Goal: Task Accomplishment & Management: Manage account settings

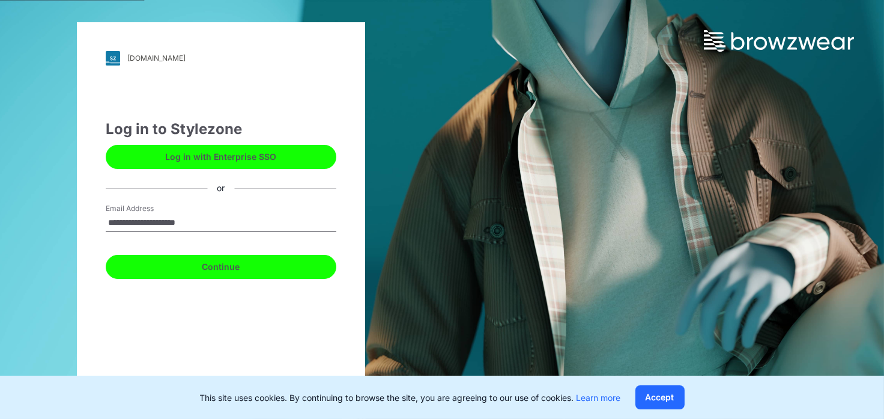
click at [222, 264] on button "Continue" at bounding box center [221, 267] width 231 height 24
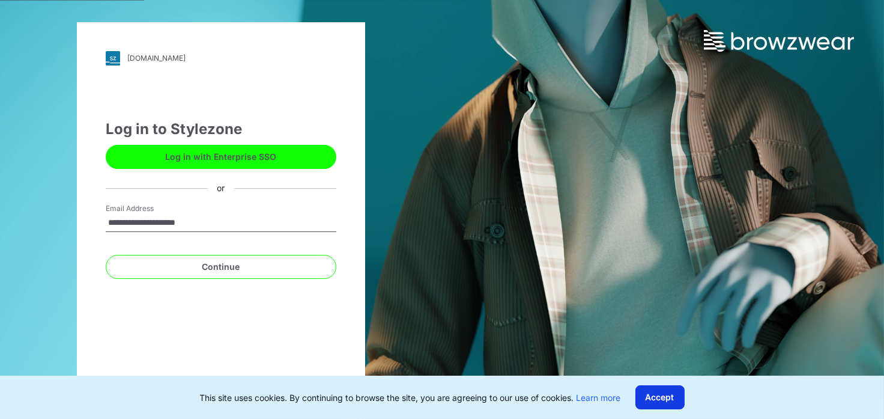
click at [668, 396] on button "Accept" at bounding box center [659, 397] width 49 height 24
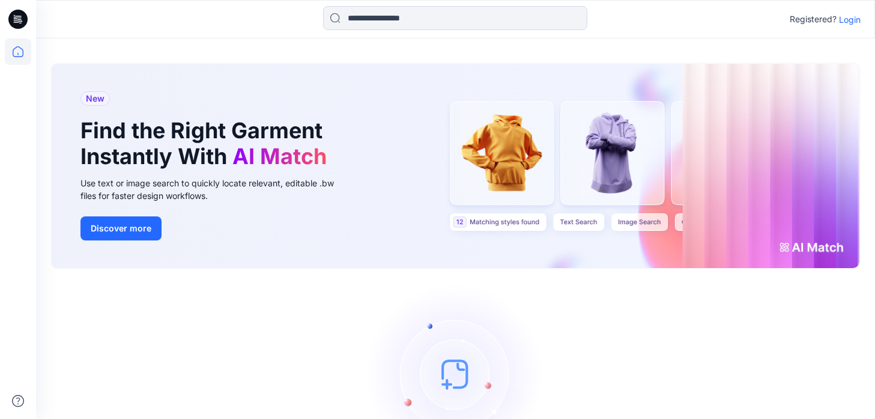
click at [849, 22] on p "Login" at bounding box center [850, 19] width 22 height 13
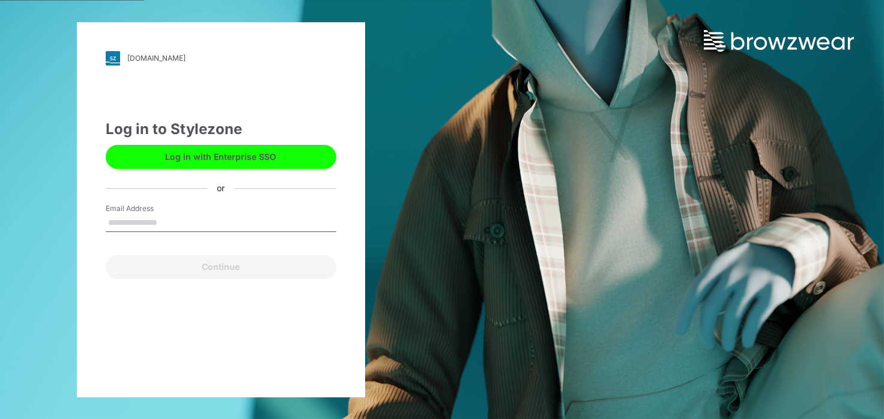
click at [163, 226] on input "Email Address" at bounding box center [221, 223] width 231 height 18
type input "**********"
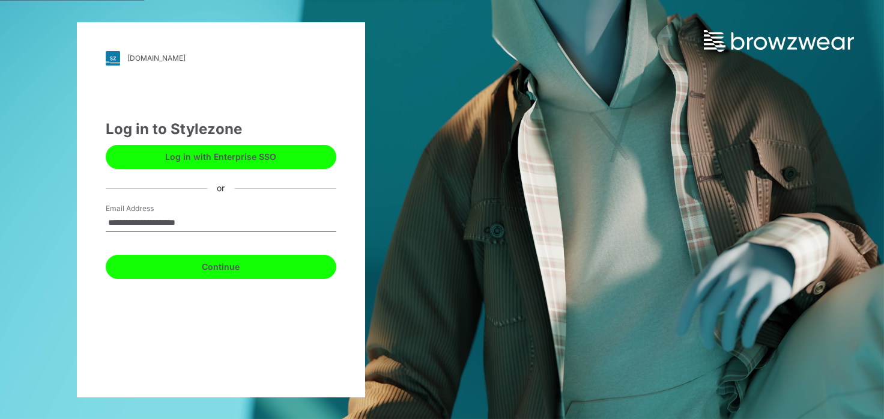
click at [213, 267] on button "Continue" at bounding box center [221, 267] width 231 height 24
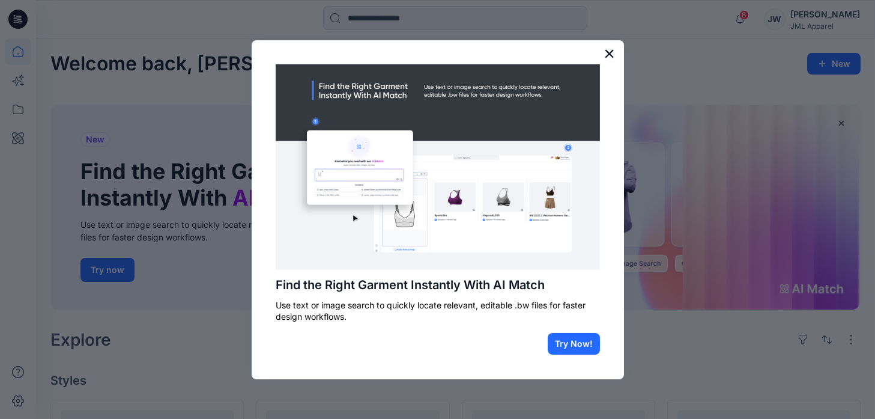
click at [611, 53] on button "×" at bounding box center [608, 53] width 11 height 19
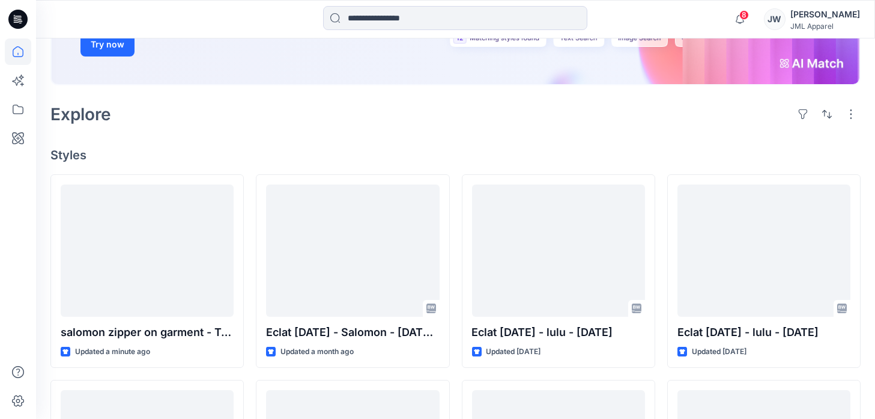
scroll to position [240, 0]
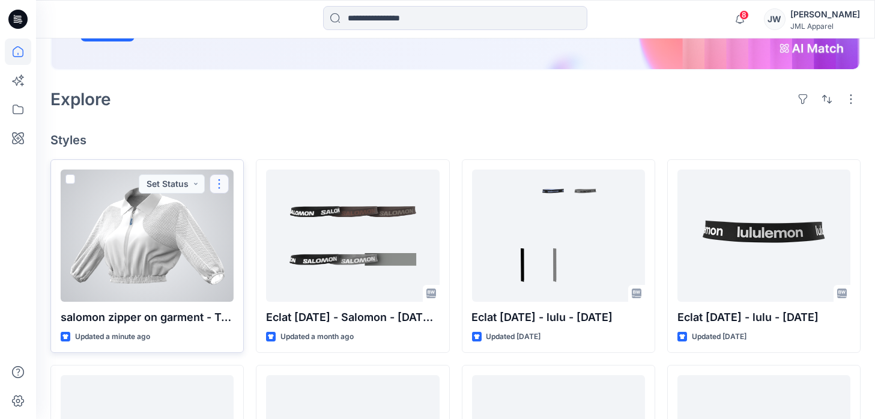
click at [220, 185] on button "button" at bounding box center [219, 183] width 19 height 19
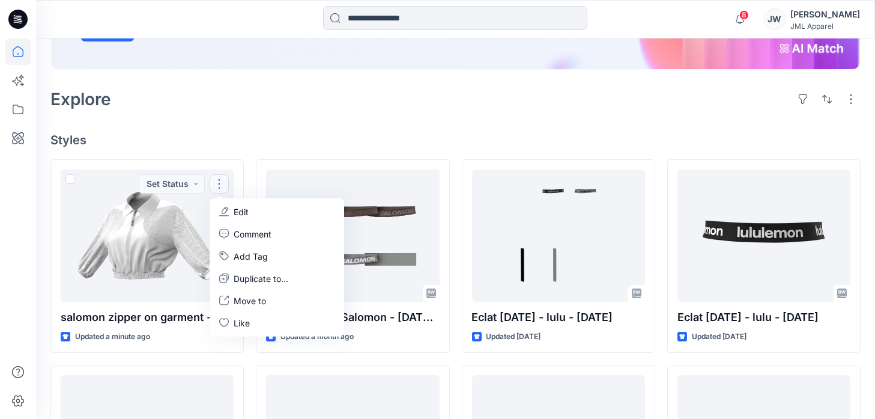
click at [267, 125] on div "Welcome back, [PERSON_NAME] New New Find the Right Garment Instantly With AI Ma…" at bounding box center [455, 288] width 839 height 980
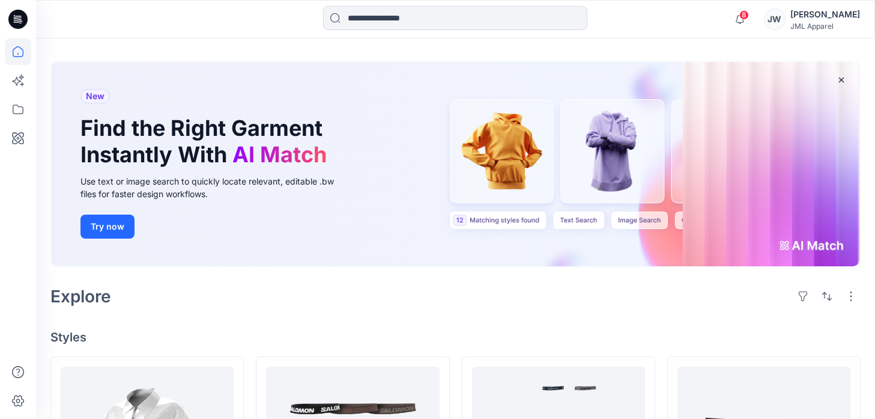
scroll to position [0, 0]
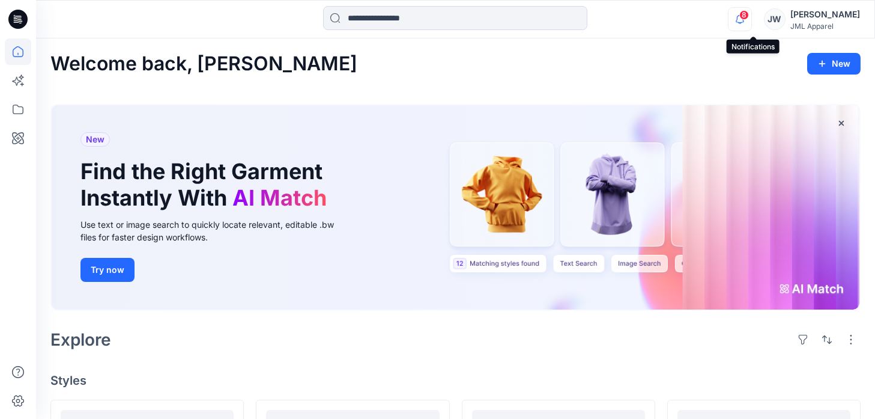
click at [751, 19] on icon "button" at bounding box center [739, 19] width 23 height 24
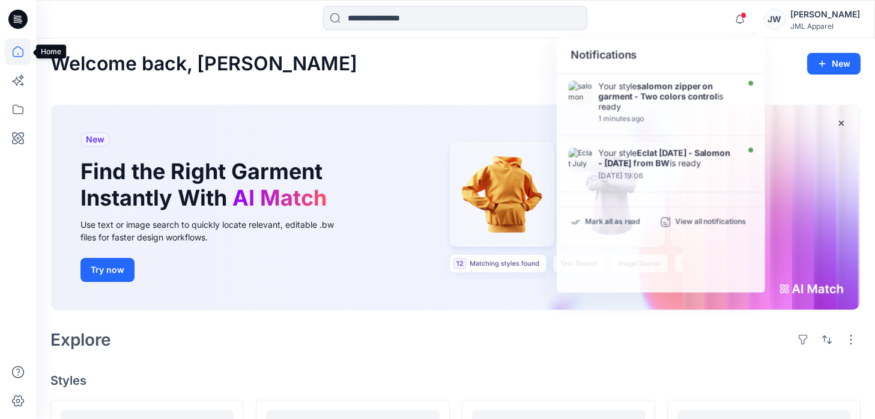
click at [16, 56] on icon at bounding box center [18, 51] width 11 height 11
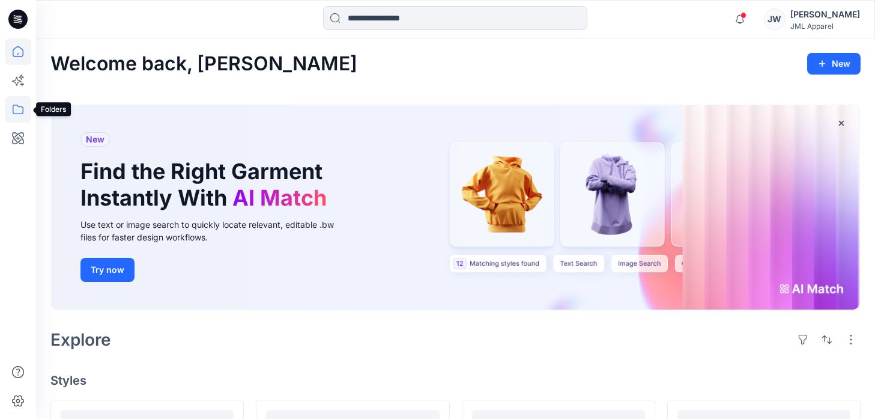
click at [16, 112] on icon at bounding box center [18, 109] width 26 height 26
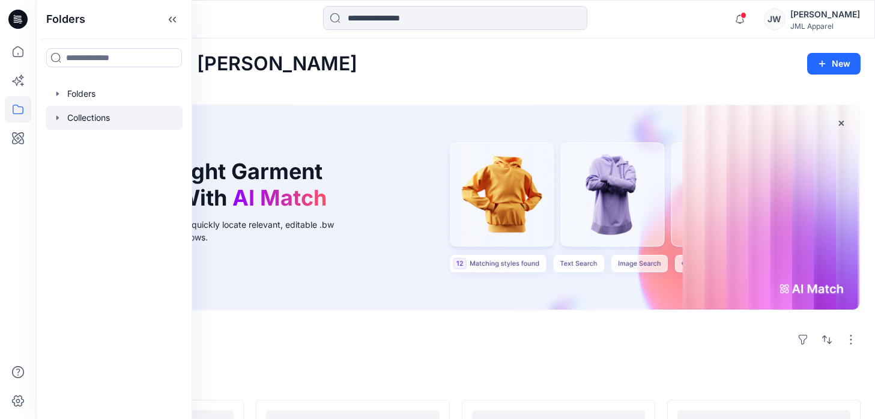
click at [94, 115] on div at bounding box center [114, 118] width 137 height 24
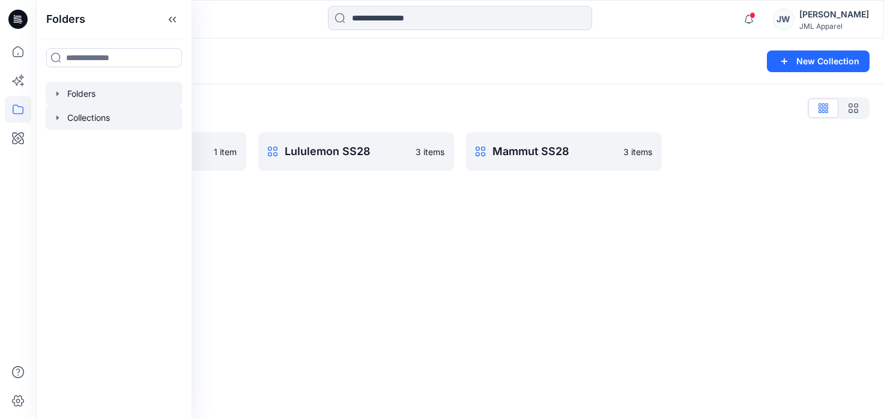
click at [85, 98] on div at bounding box center [114, 94] width 137 height 24
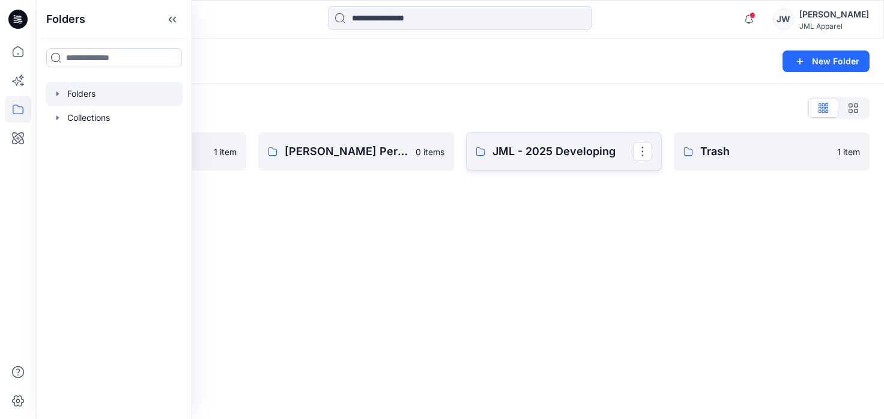
click at [521, 157] on p "JML - 2025 Developing" at bounding box center [562, 151] width 141 height 17
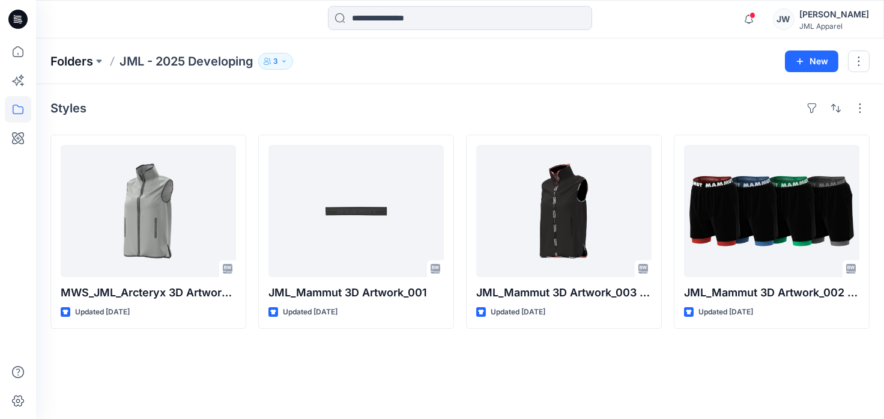
click at [78, 65] on p "Folders" at bounding box center [71, 61] width 43 height 17
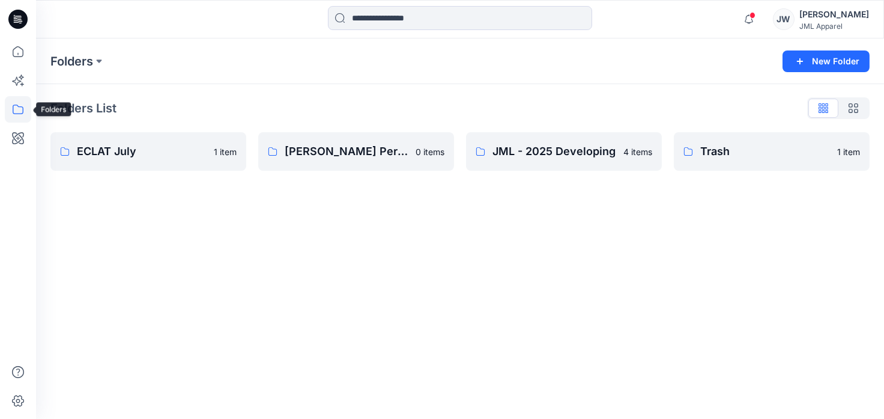
click at [14, 109] on icon at bounding box center [18, 109] width 26 height 26
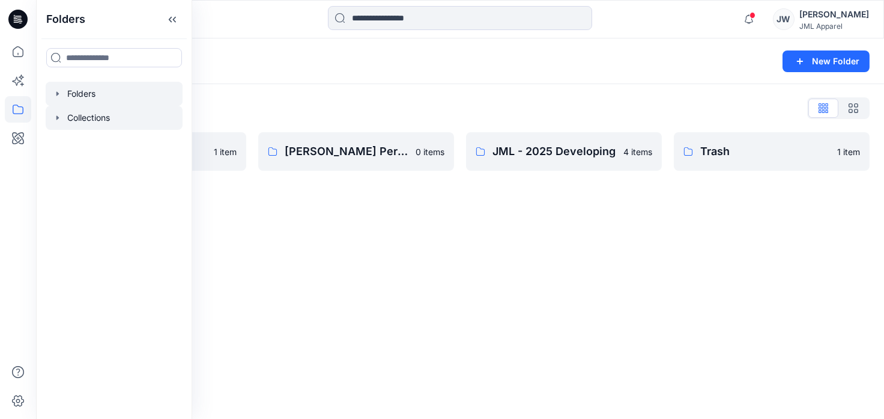
click at [78, 120] on div at bounding box center [114, 118] width 137 height 24
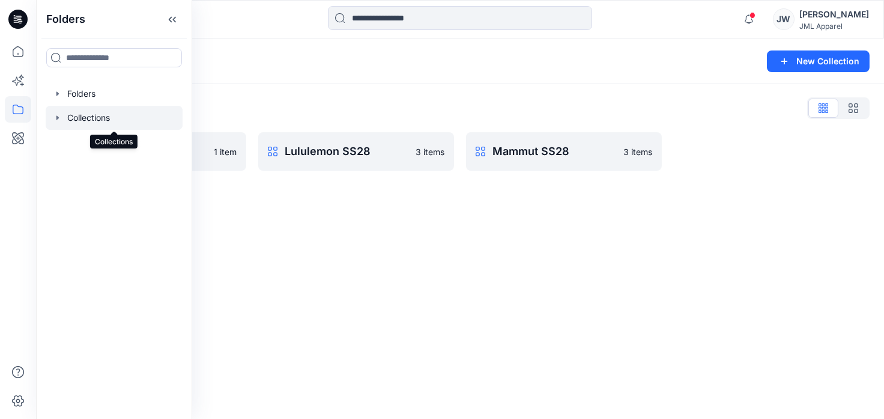
click at [89, 116] on div at bounding box center [114, 118] width 137 height 24
click at [59, 116] on icon "button" at bounding box center [58, 118] width 10 height 10
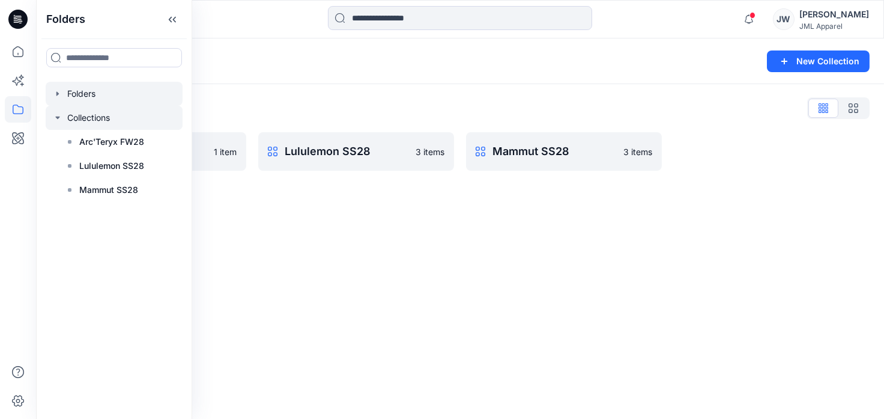
click at [76, 93] on div at bounding box center [114, 94] width 137 height 24
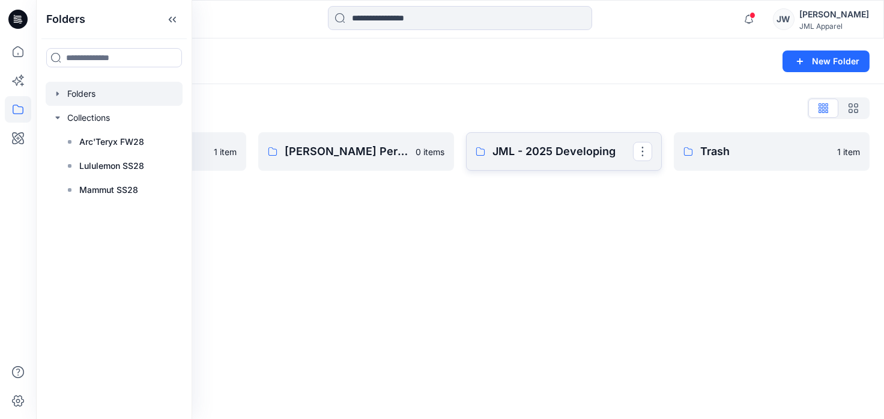
click at [556, 160] on link "JML - 2025 Developing" at bounding box center [564, 151] width 196 height 38
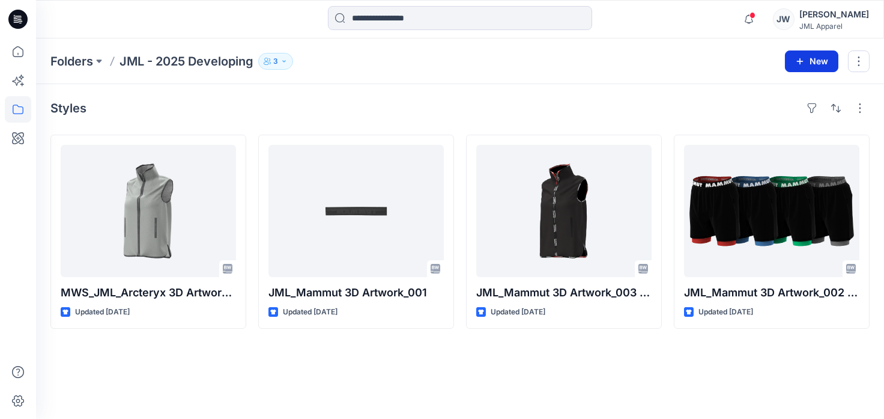
click at [814, 61] on button "New" at bounding box center [811, 61] width 53 height 22
click at [779, 92] on p "New Style" at bounding box center [774, 90] width 40 height 14
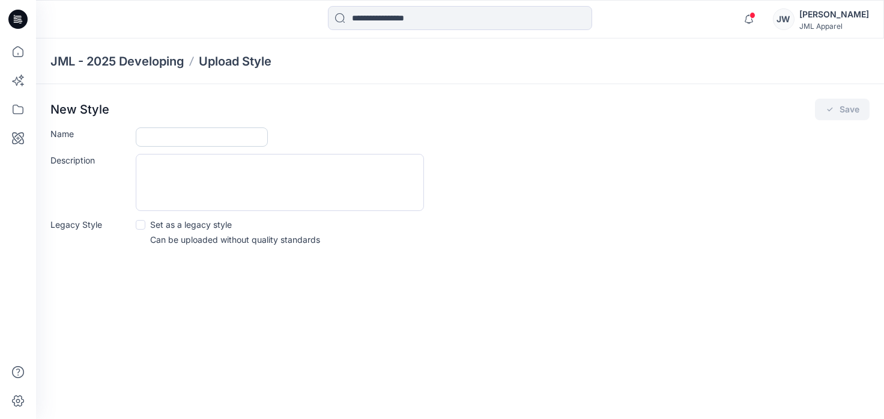
click at [151, 132] on input "Name" at bounding box center [202, 136] width 132 height 19
type input "*"
click at [19, 55] on icon at bounding box center [18, 51] width 26 height 26
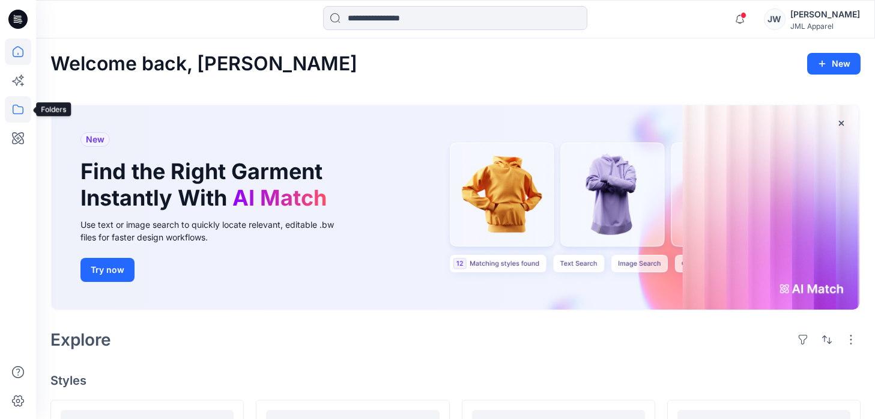
click at [16, 112] on icon at bounding box center [18, 109] width 26 height 26
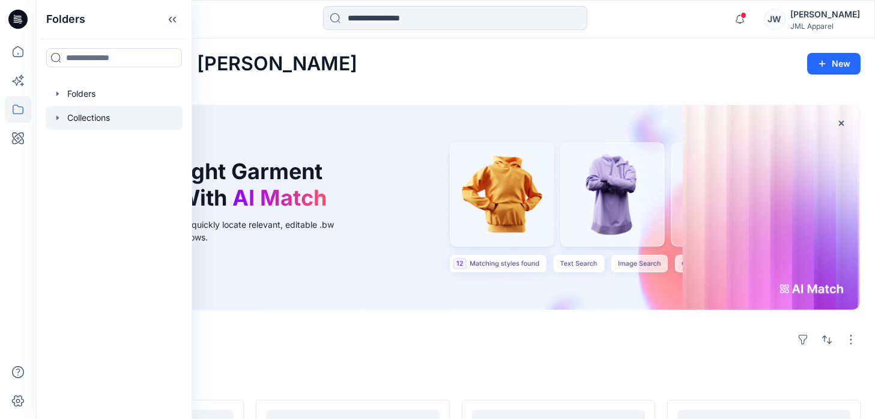
click at [75, 116] on div at bounding box center [114, 118] width 137 height 24
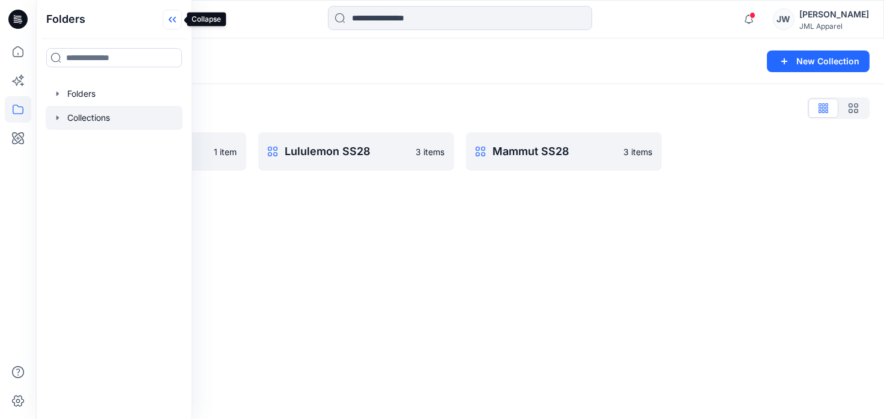
click at [179, 17] on icon at bounding box center [172, 20] width 19 height 20
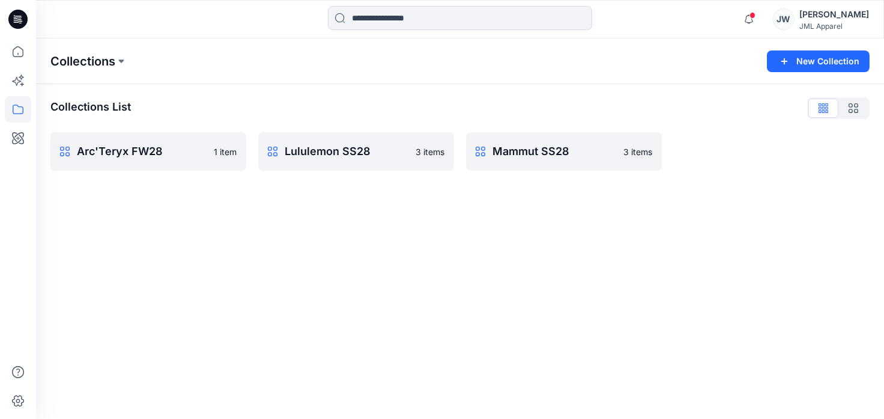
click at [71, 58] on p "Collections" at bounding box center [82, 61] width 65 height 17
click at [17, 53] on icon at bounding box center [17, 54] width 1 height 2
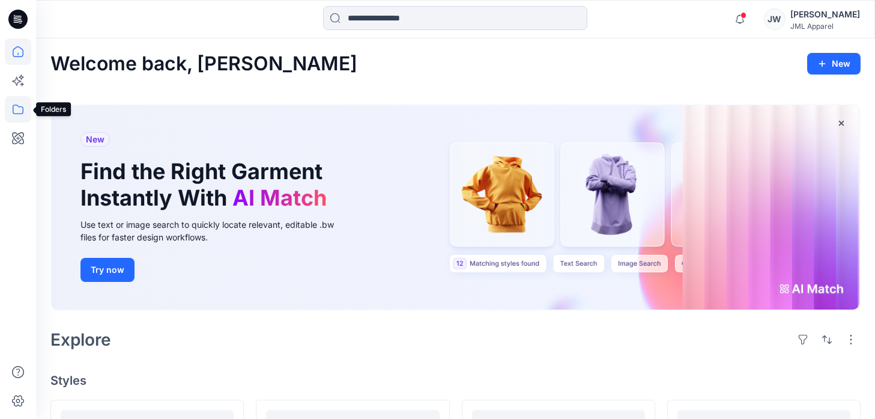
click at [21, 113] on icon at bounding box center [18, 109] width 11 height 10
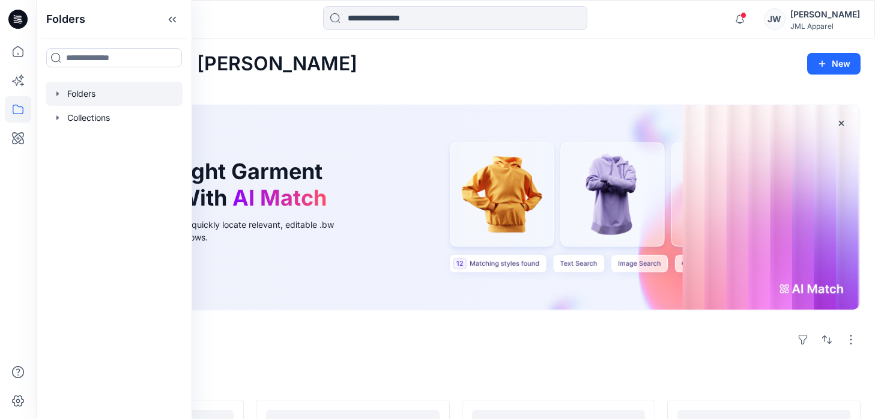
click at [93, 94] on div at bounding box center [114, 94] width 137 height 24
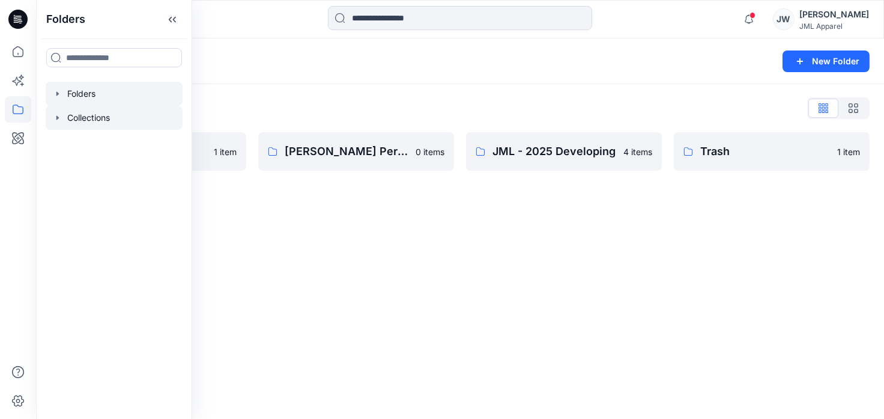
click at [97, 116] on div at bounding box center [114, 118] width 137 height 24
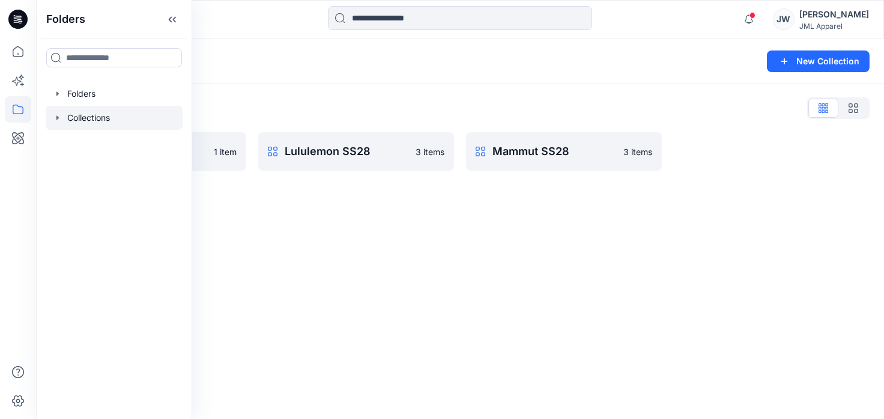
click at [58, 118] on icon "button" at bounding box center [57, 117] width 2 height 4
drag, startPoint x: 89, startPoint y: 237, endPoint x: 429, endPoint y: 107, distance: 364.0
click at [429, 107] on div "Collections List" at bounding box center [459, 107] width 819 height 19
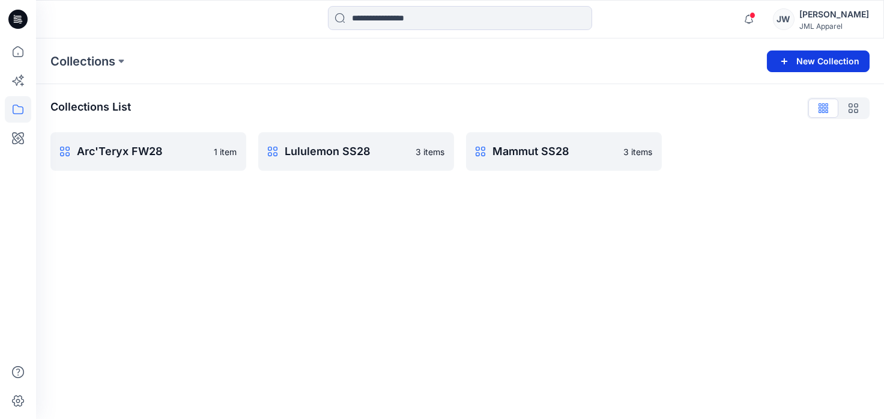
click at [803, 59] on button "New Collection" at bounding box center [818, 61] width 103 height 22
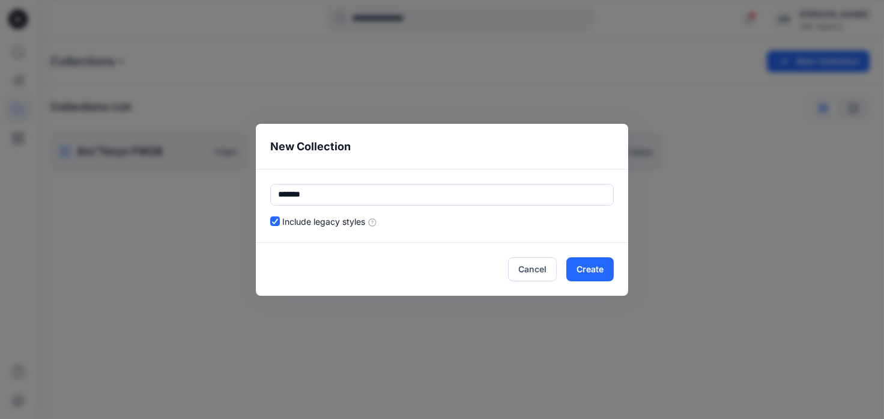
type input "*******"
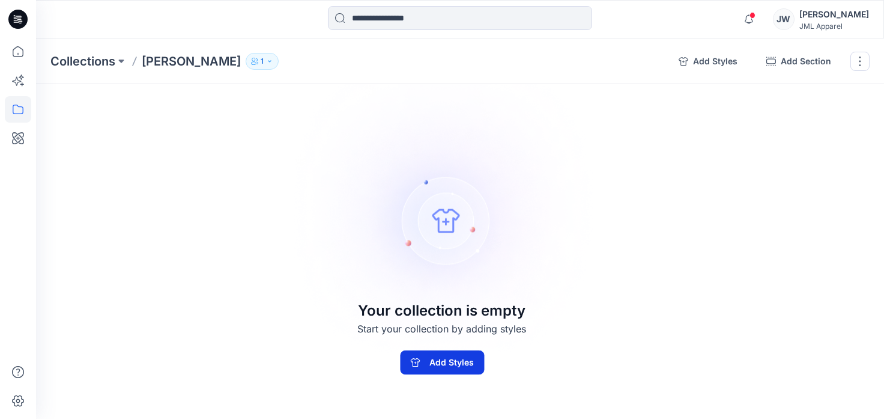
click at [449, 365] on button "Add Styles" at bounding box center [442, 362] width 84 height 24
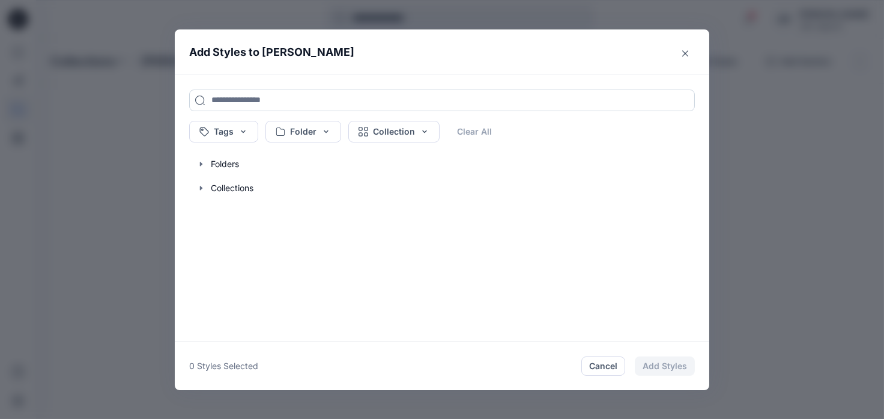
click at [243, 99] on input at bounding box center [442, 100] width 506 height 22
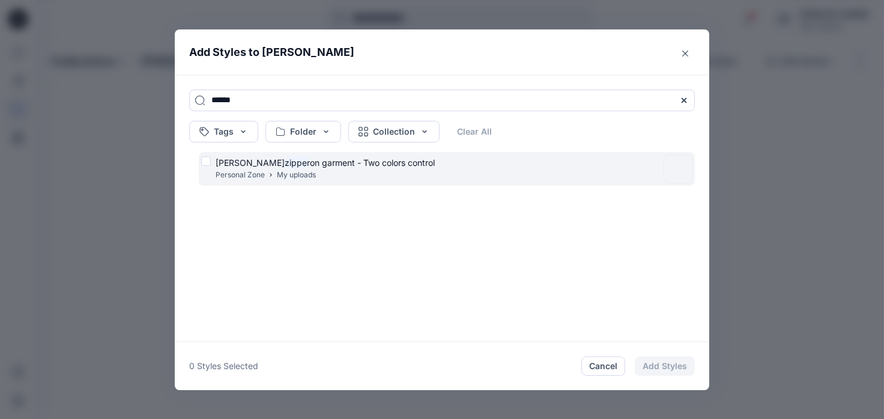
type input "******"
click at [285, 166] on mark "zipper" at bounding box center [297, 162] width 25 height 13
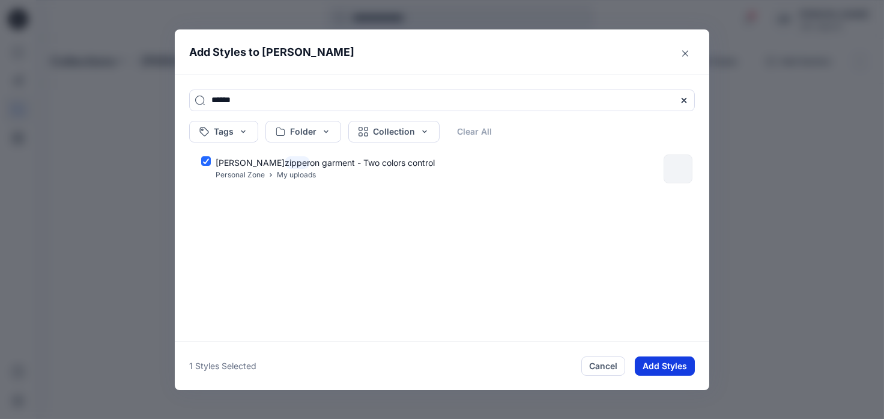
click at [670, 369] on button "Add Styles" at bounding box center [665, 365] width 60 height 19
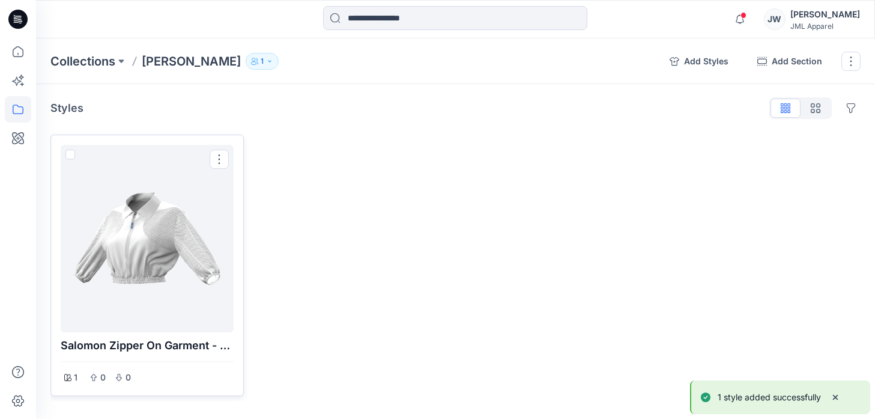
click at [145, 252] on div at bounding box center [146, 239] width 163 height 178
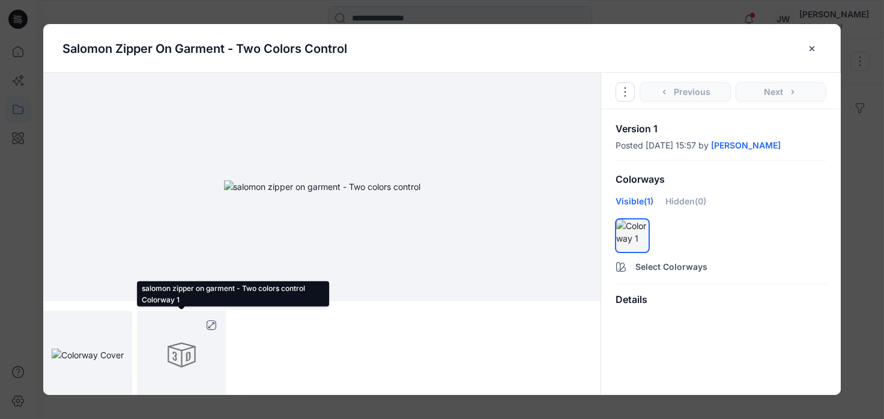
click at [197, 351] on div at bounding box center [181, 354] width 89 height 89
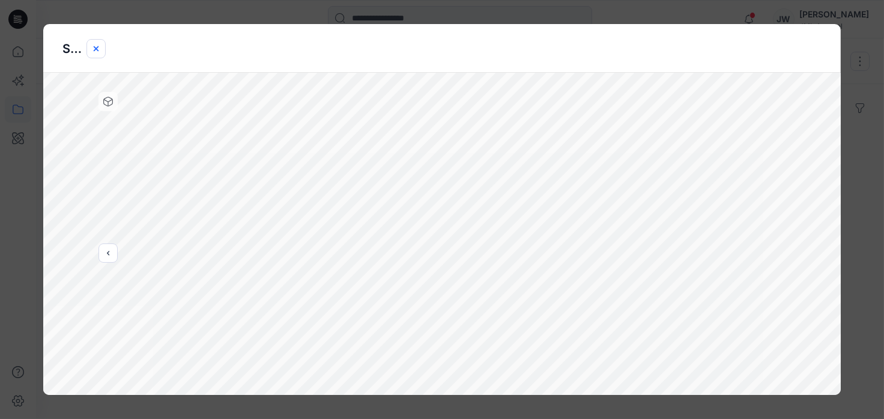
click at [94, 47] on icon "close-btn" at bounding box center [96, 49] width 10 height 10
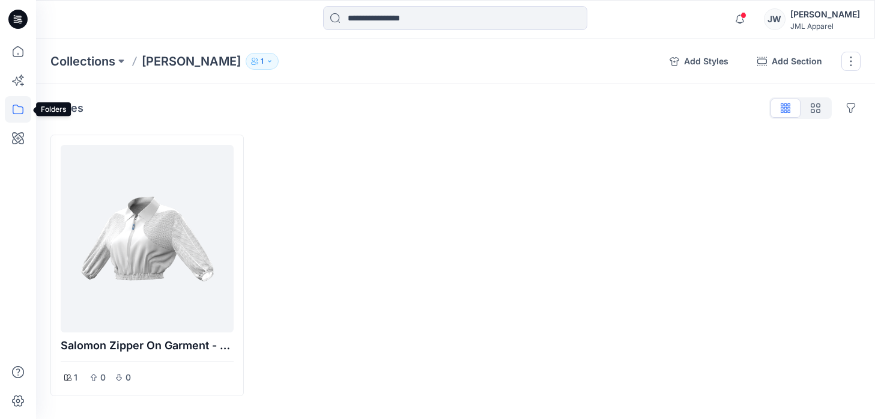
click at [16, 107] on icon at bounding box center [18, 109] width 26 height 26
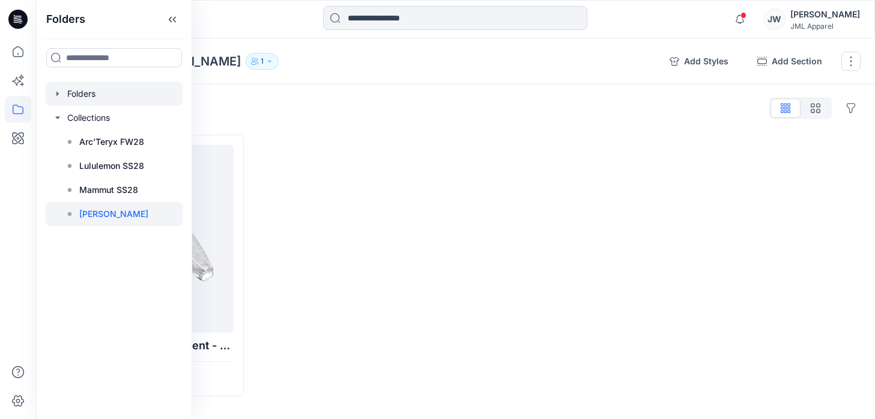
click at [89, 94] on div at bounding box center [114, 94] width 137 height 24
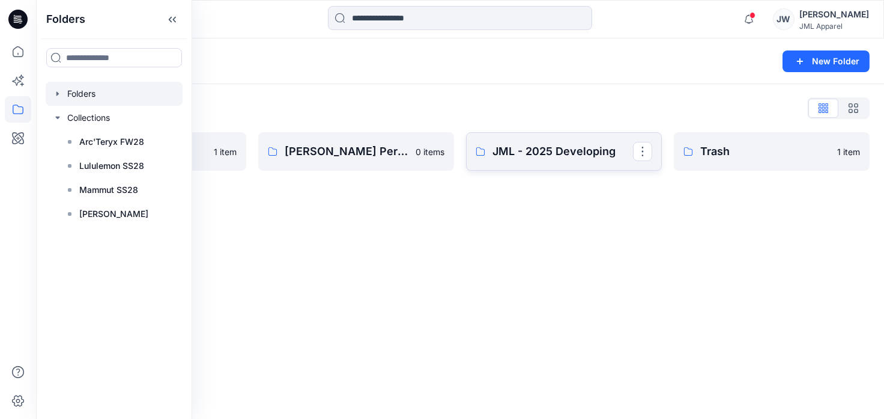
click at [534, 149] on p "JML - 2025 Developing" at bounding box center [562, 151] width 141 height 17
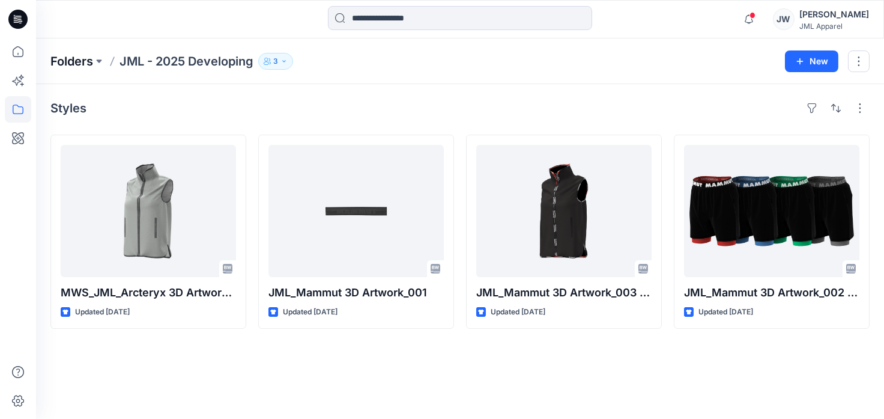
click at [64, 60] on p "Folders" at bounding box center [71, 61] width 43 height 17
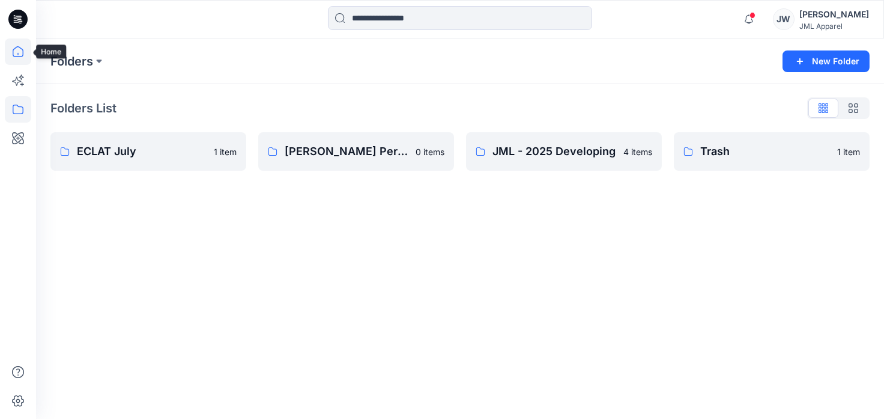
click at [22, 52] on icon at bounding box center [18, 51] width 11 height 11
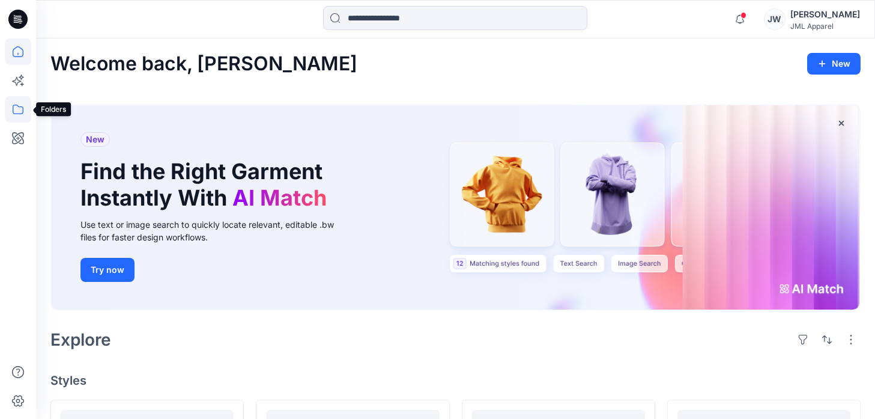
click at [22, 111] on icon at bounding box center [18, 109] width 26 height 26
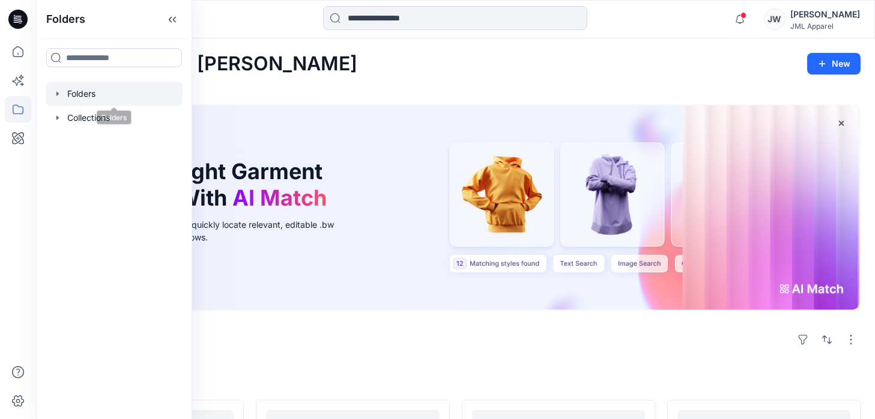
click at [102, 100] on div at bounding box center [114, 94] width 137 height 24
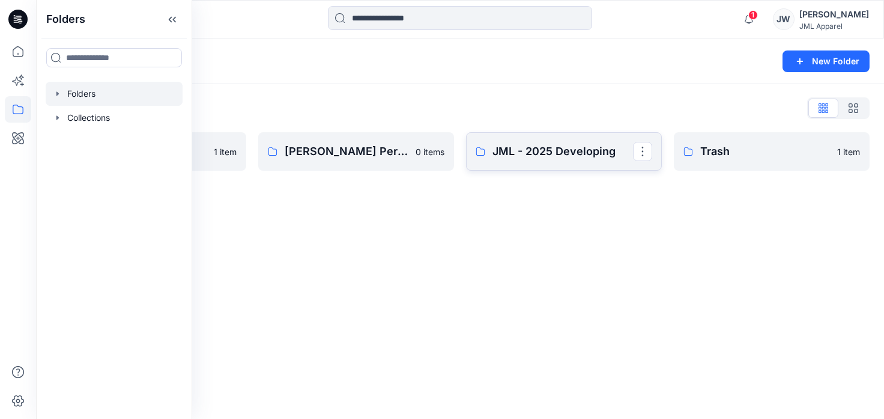
click at [519, 148] on p "JML - 2025 Developing" at bounding box center [562, 151] width 141 height 17
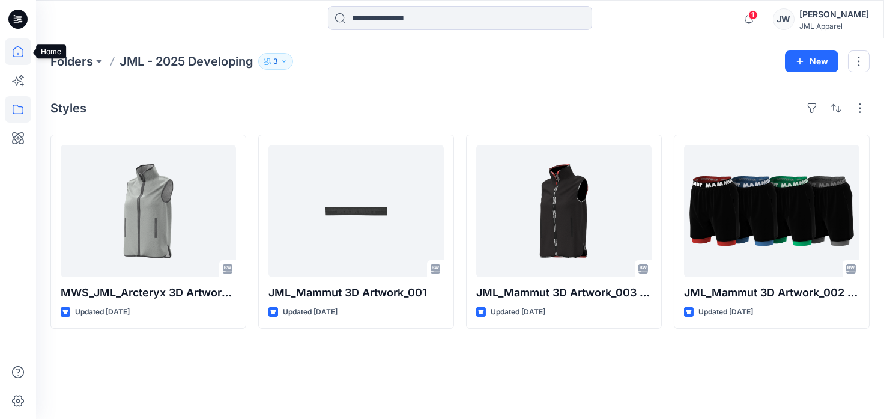
click at [20, 53] on icon at bounding box center [18, 51] width 26 height 26
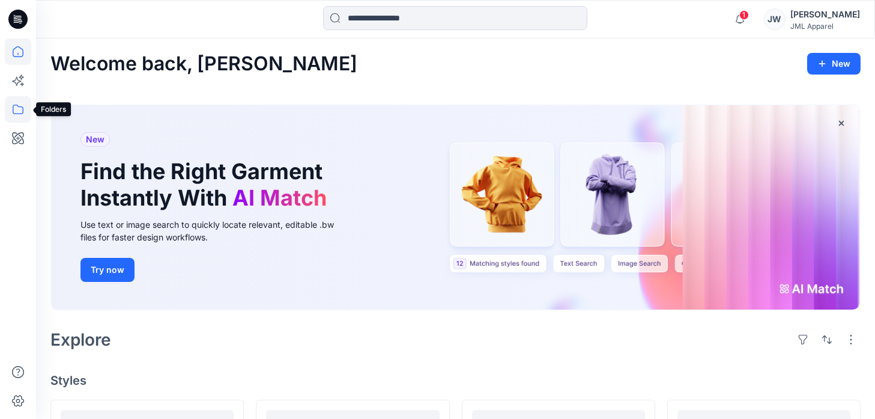
click at [21, 107] on icon at bounding box center [18, 109] width 26 height 26
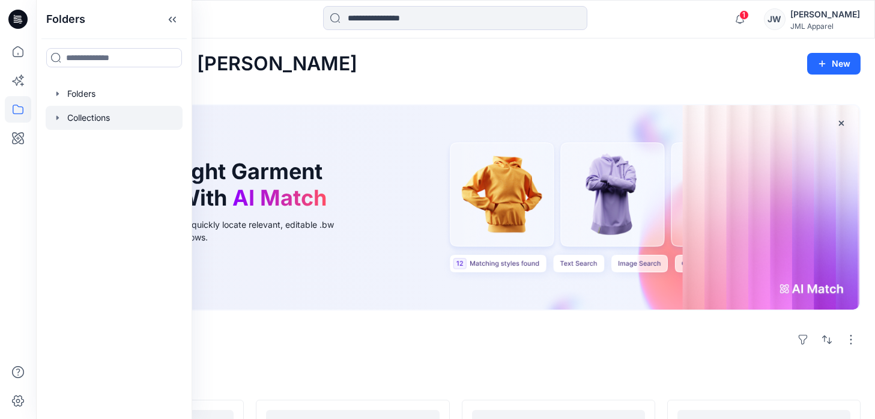
click at [71, 119] on div at bounding box center [114, 118] width 137 height 24
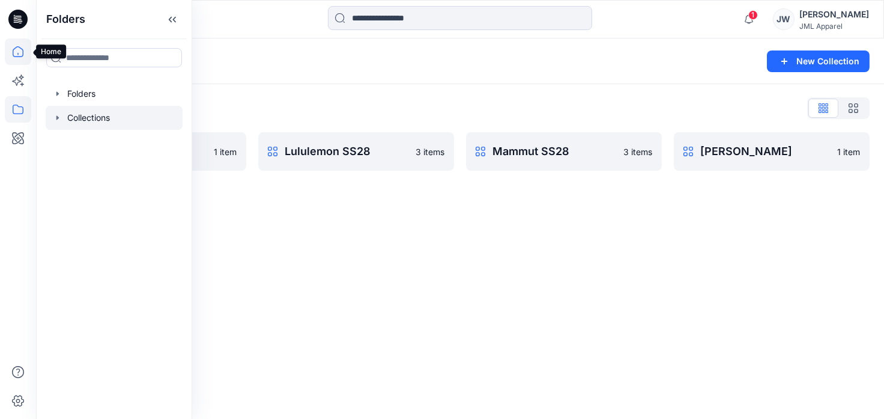
click at [16, 57] on icon at bounding box center [18, 51] width 26 height 26
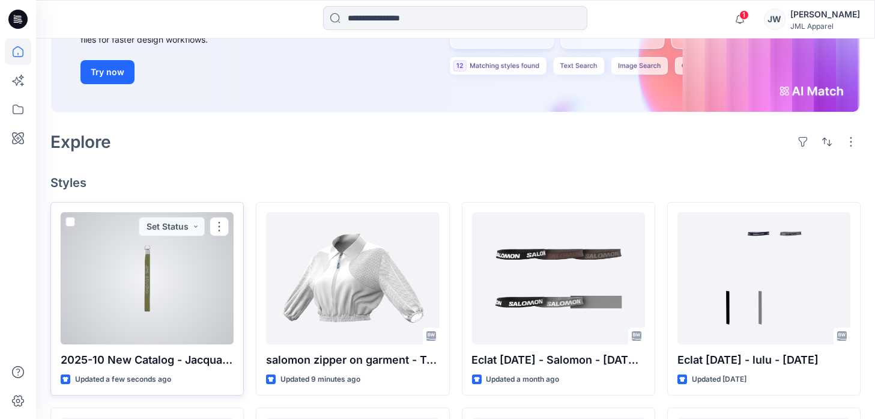
scroll to position [180, 0]
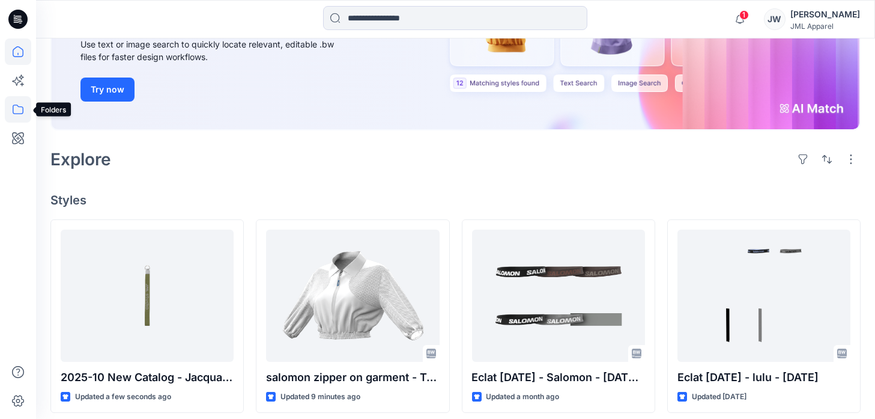
click at [20, 107] on icon at bounding box center [18, 109] width 11 height 10
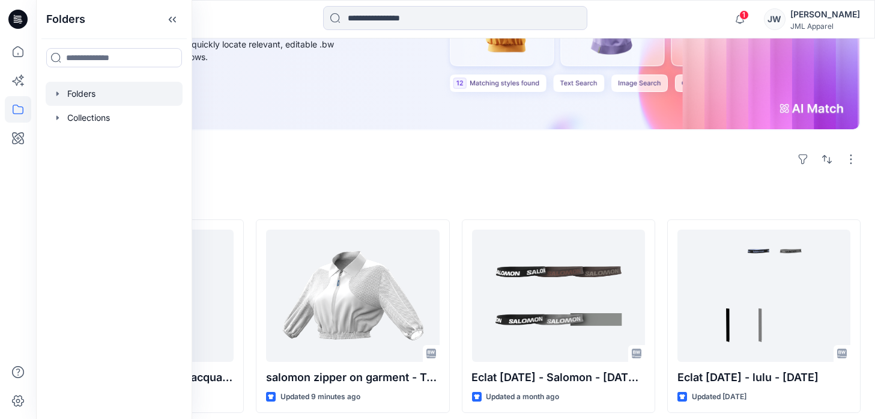
click at [76, 94] on div at bounding box center [114, 94] width 137 height 24
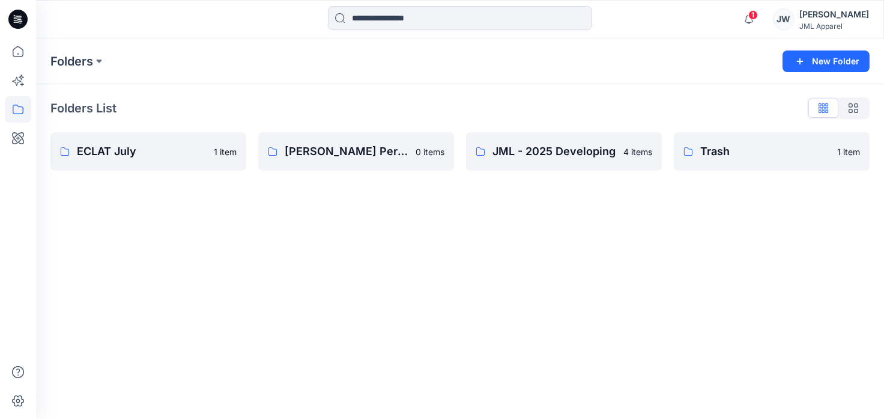
drag, startPoint x: 554, startPoint y: 226, endPoint x: 343, endPoint y: 220, distance: 211.5
click at [343, 220] on div "Folders New Folder Folders List ECLAT July 1 item Jenny Jiang's Personal Zone 0…" at bounding box center [460, 228] width 848 height 380
click at [811, 59] on button "New Folder" at bounding box center [825, 61] width 87 height 22
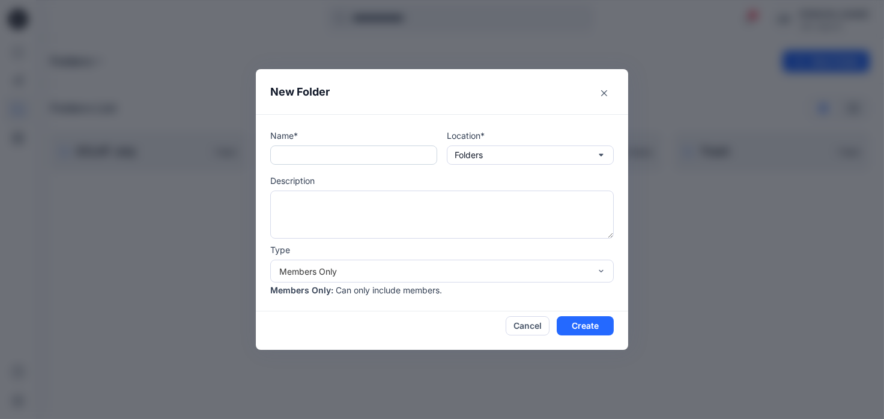
click at [342, 159] on input "text" at bounding box center [353, 154] width 167 height 19
type input "*******"
type textarea "*"
type textarea "**********"
click at [595, 330] on button "Create" at bounding box center [585, 325] width 57 height 19
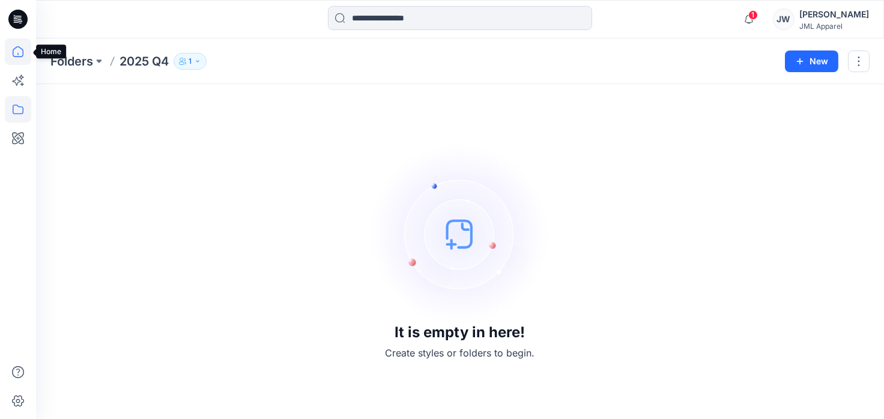
click at [19, 55] on icon at bounding box center [18, 51] width 26 height 26
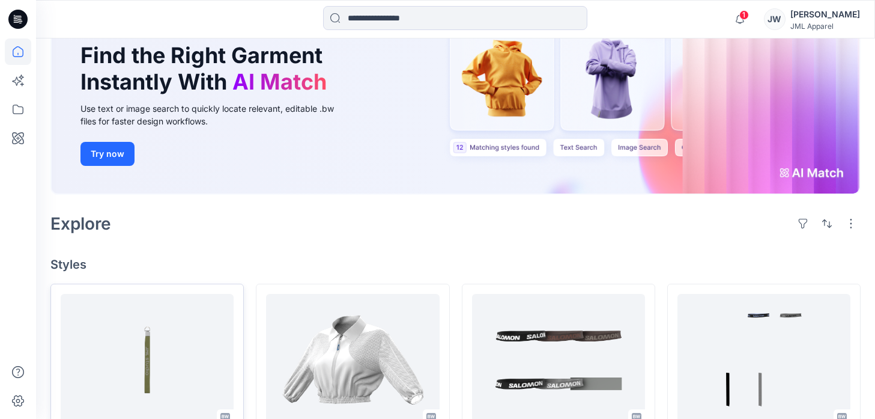
scroll to position [300, 0]
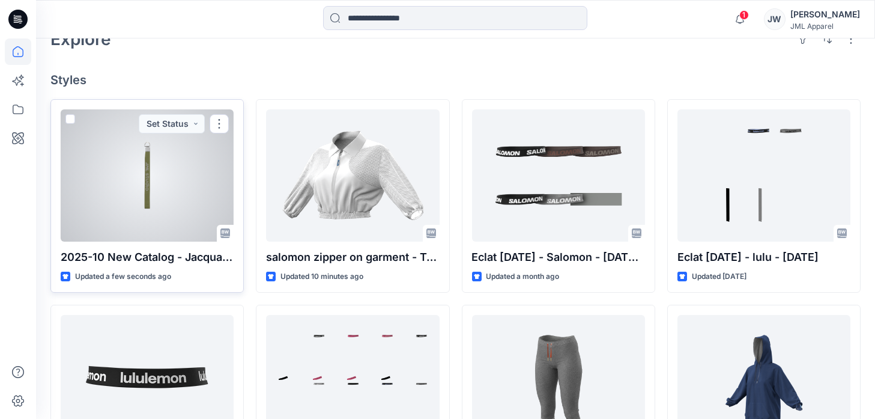
click at [102, 181] on div at bounding box center [147, 175] width 173 height 132
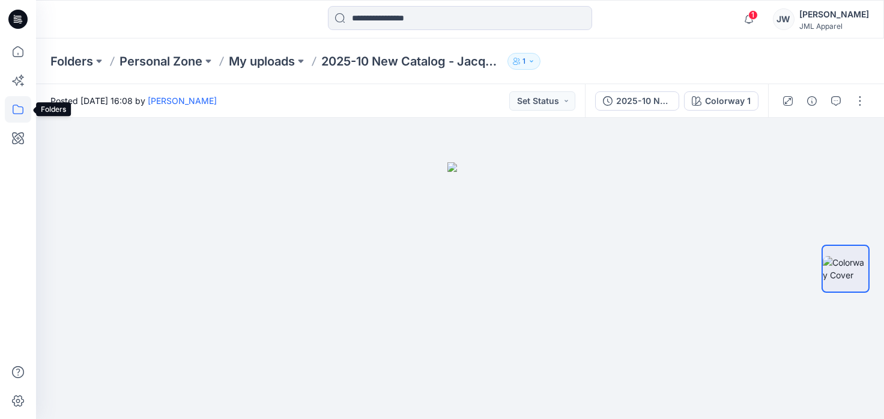
click at [19, 111] on icon at bounding box center [18, 109] width 26 height 26
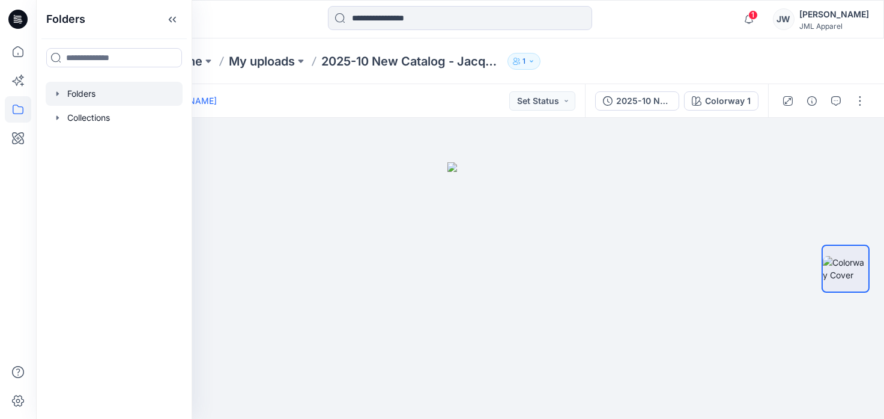
click at [71, 98] on div at bounding box center [114, 94] width 137 height 24
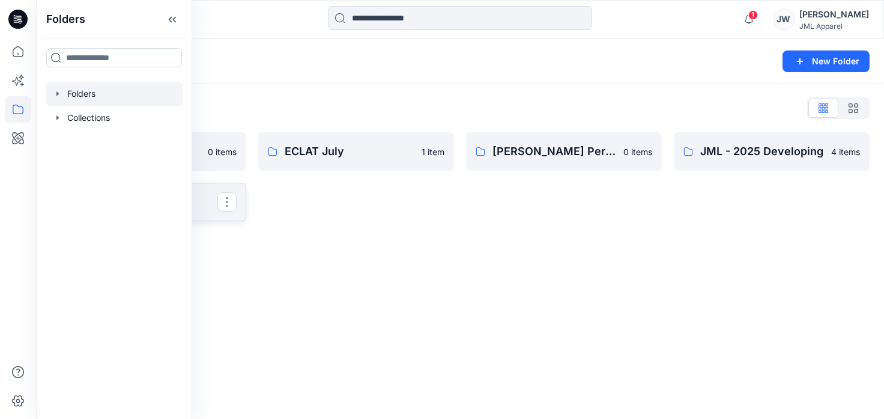
click at [202, 209] on p "Trash" at bounding box center [147, 201] width 141 height 17
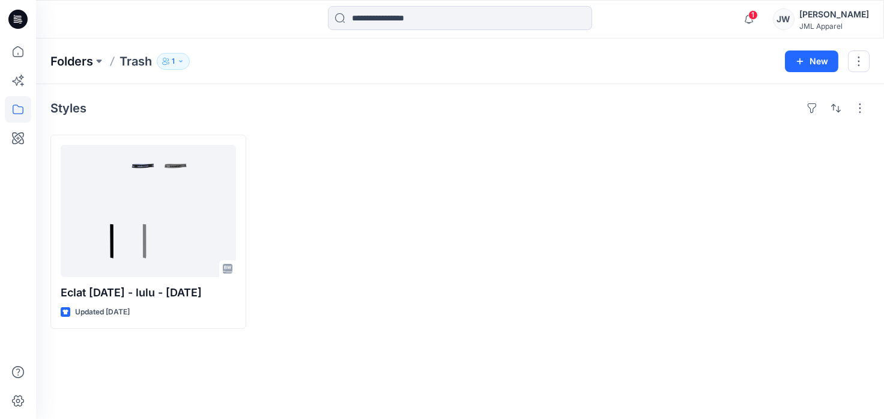
click at [81, 61] on p "Folders" at bounding box center [71, 61] width 43 height 17
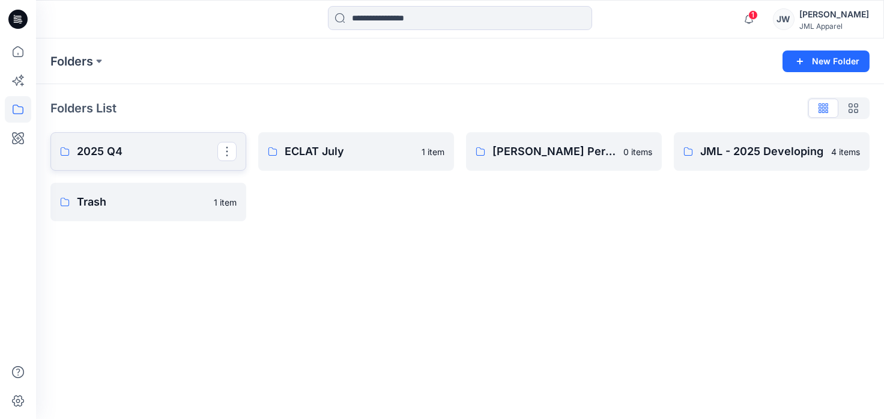
click at [113, 153] on p "2025 Q4" at bounding box center [147, 151] width 141 height 17
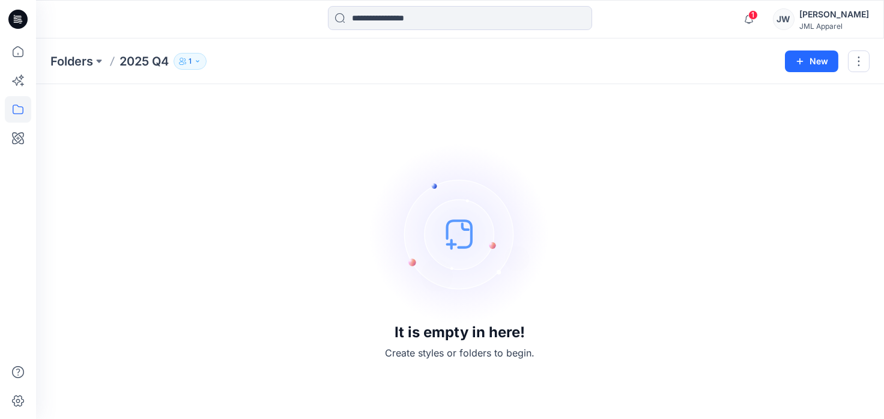
click at [457, 239] on img at bounding box center [460, 234] width 180 height 180
click at [800, 57] on icon "button" at bounding box center [800, 61] width 10 height 10
click at [785, 88] on p "New Style" at bounding box center [774, 90] width 40 height 14
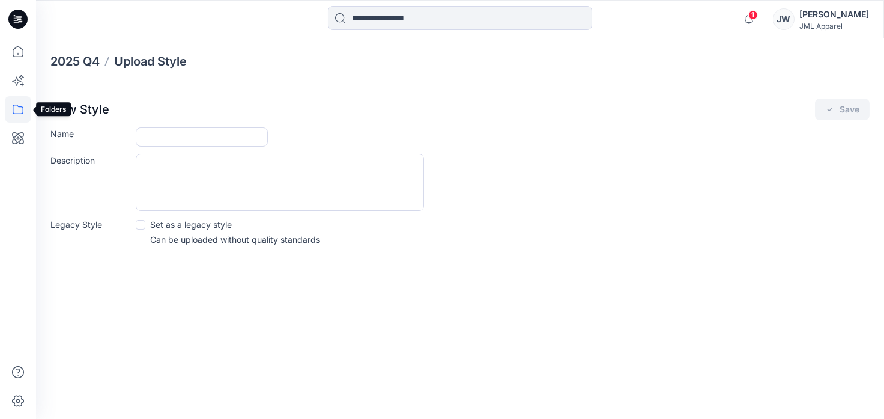
click at [16, 109] on icon at bounding box center [18, 109] width 26 height 26
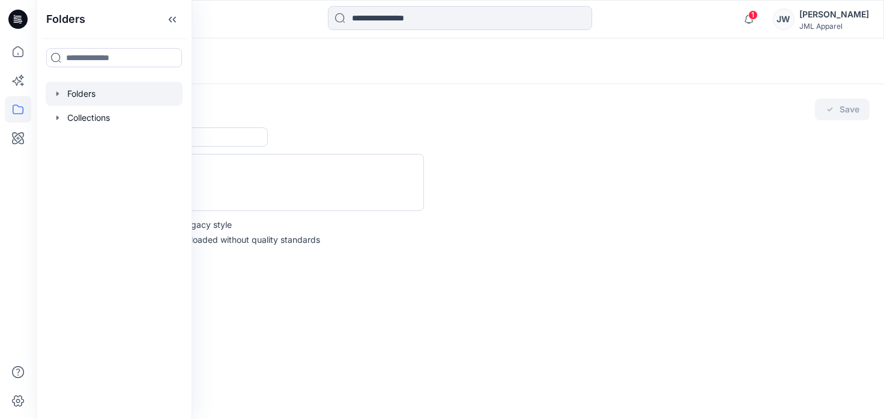
click at [80, 92] on div at bounding box center [114, 94] width 137 height 24
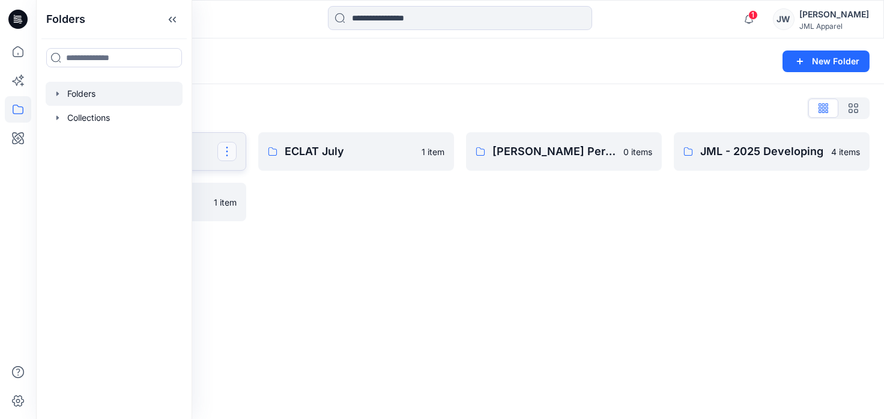
click at [228, 154] on button "button" at bounding box center [226, 151] width 19 height 19
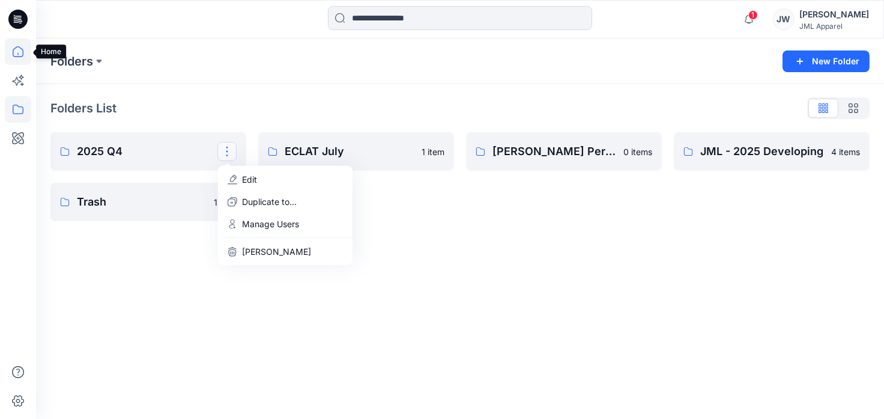
click at [20, 56] on icon at bounding box center [18, 51] width 11 height 11
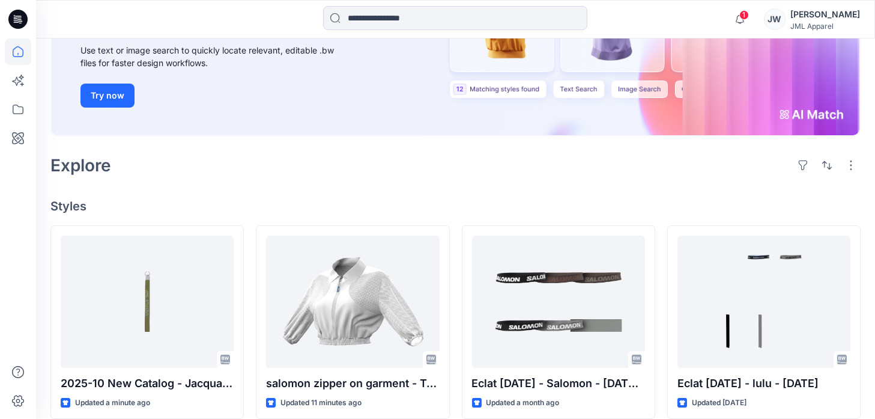
scroll to position [300, 0]
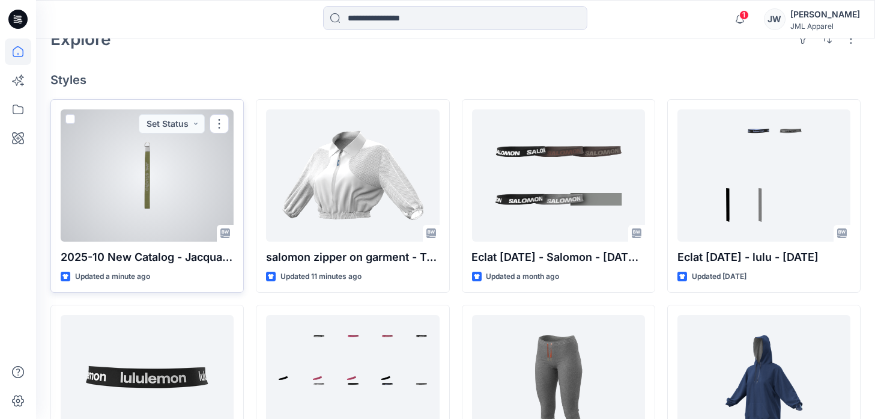
click at [186, 178] on div at bounding box center [147, 175] width 173 height 132
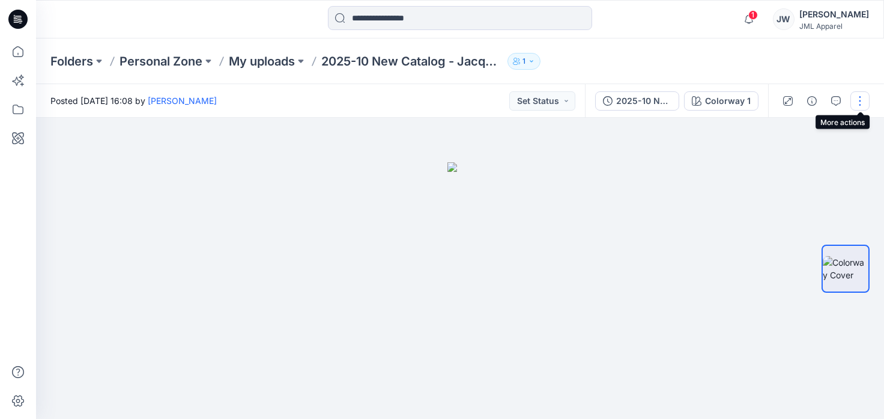
click at [859, 104] on button "button" at bounding box center [859, 100] width 19 height 19
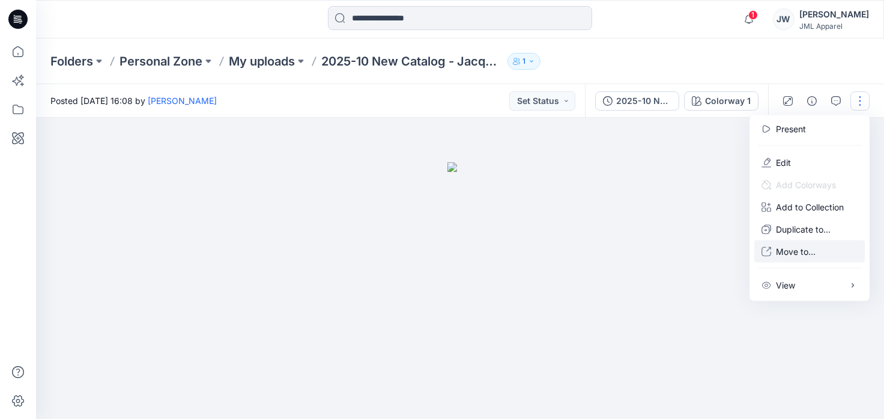
click at [789, 251] on p "Move to..." at bounding box center [796, 251] width 40 height 13
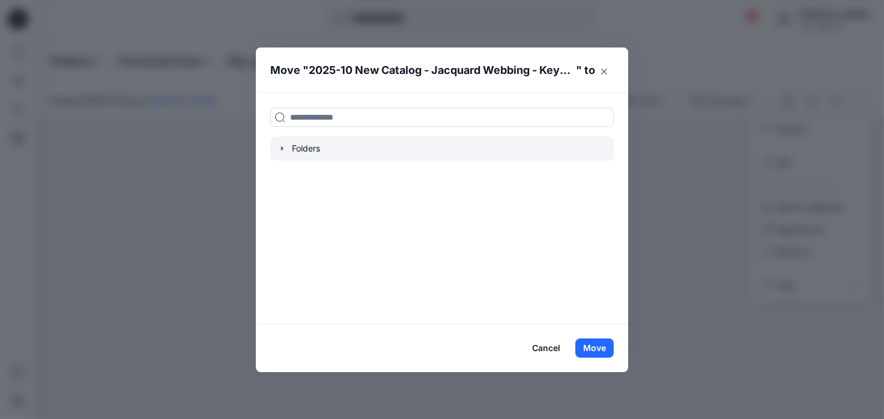
click at [306, 148] on div at bounding box center [441, 148] width 343 height 24
click at [283, 147] on icon "button" at bounding box center [282, 149] width 10 height 10
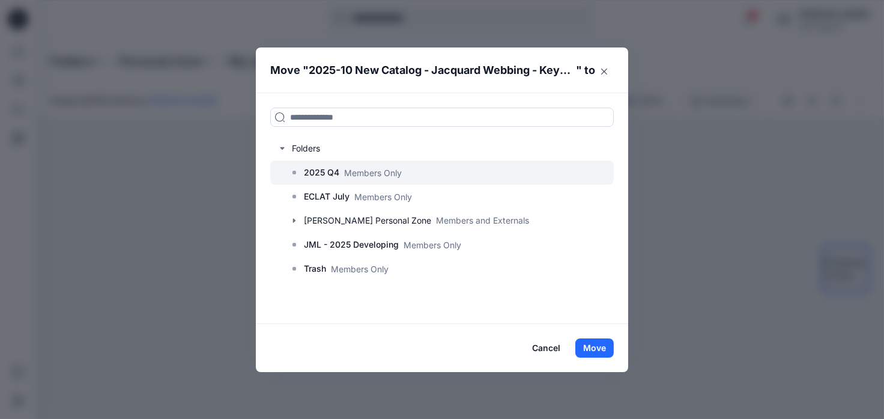
click at [329, 174] on p "2025 Q4" at bounding box center [321, 172] width 35 height 14
click at [345, 171] on p "Members Only" at bounding box center [373, 172] width 58 height 13
click at [317, 169] on p "2025 Q4" at bounding box center [321, 172] width 35 height 14
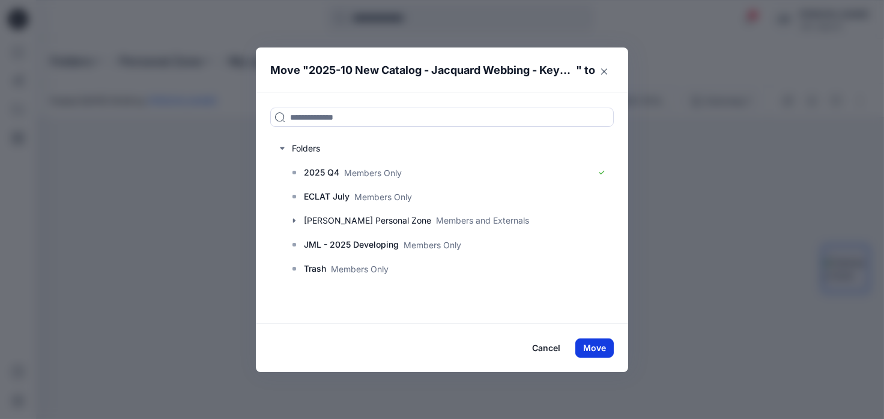
click at [587, 348] on button "Move" at bounding box center [594, 347] width 38 height 19
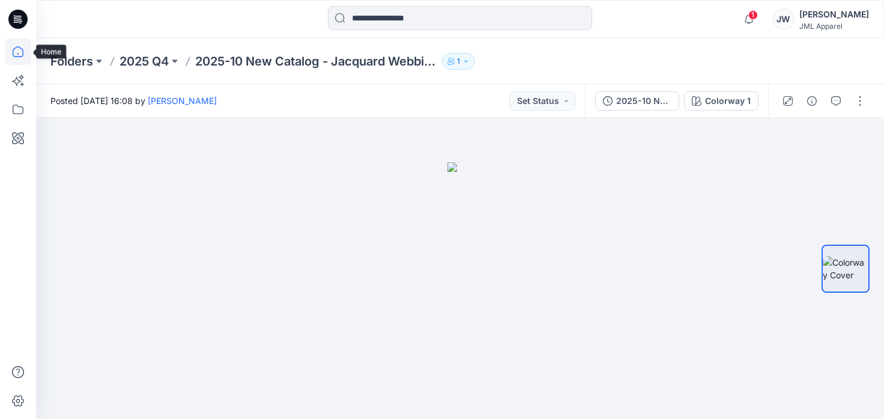
click at [23, 53] on icon at bounding box center [18, 51] width 11 height 11
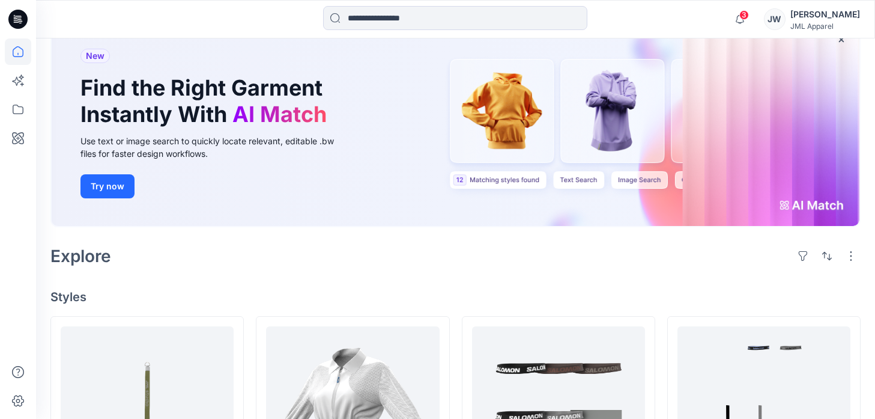
scroll to position [264, 0]
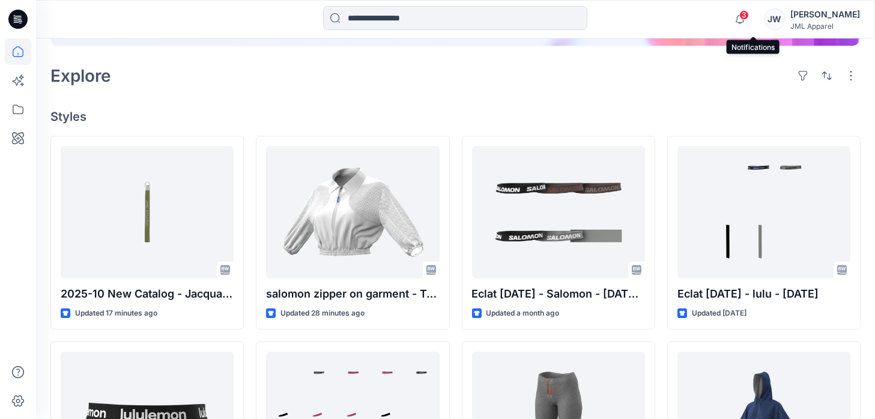
click at [749, 14] on span "3" at bounding box center [744, 15] width 10 height 10
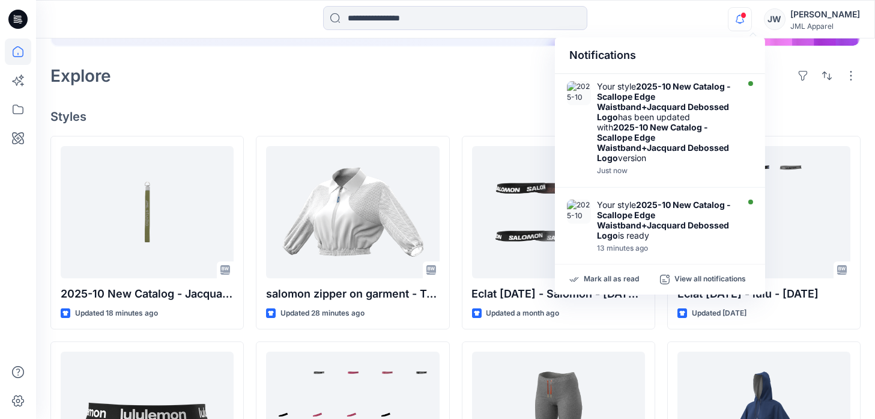
click at [794, 97] on div "Welcome back, Jessica New New Find the Right Garment Instantly With AI Match Us…" at bounding box center [455, 368] width 839 height 1186
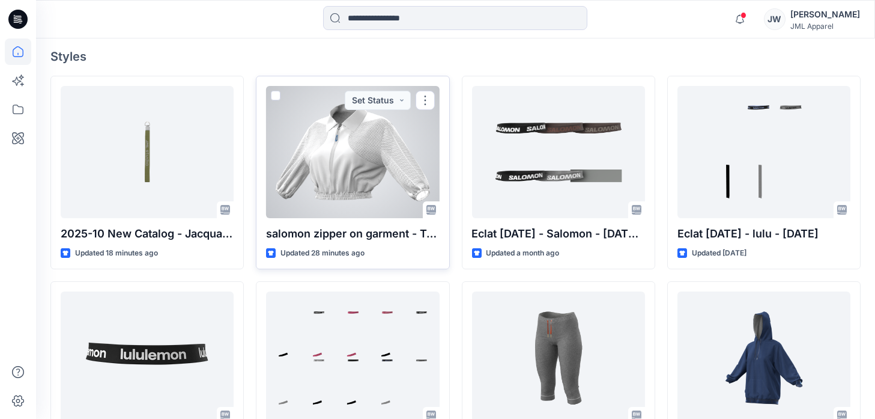
scroll to position [144, 0]
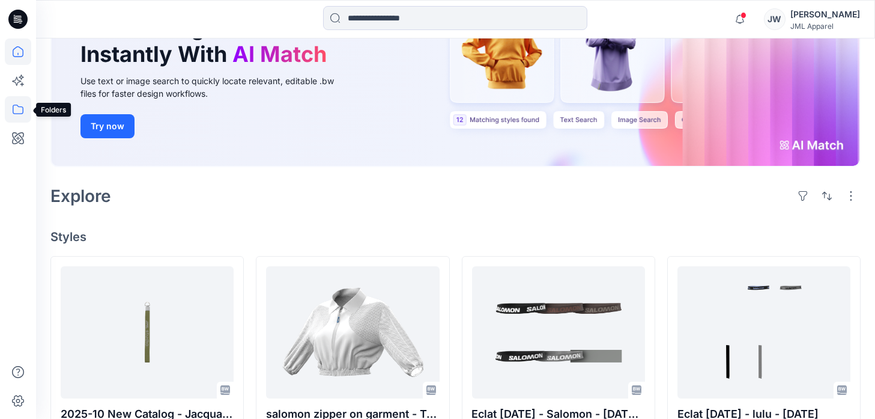
click at [19, 114] on icon at bounding box center [18, 109] width 26 height 26
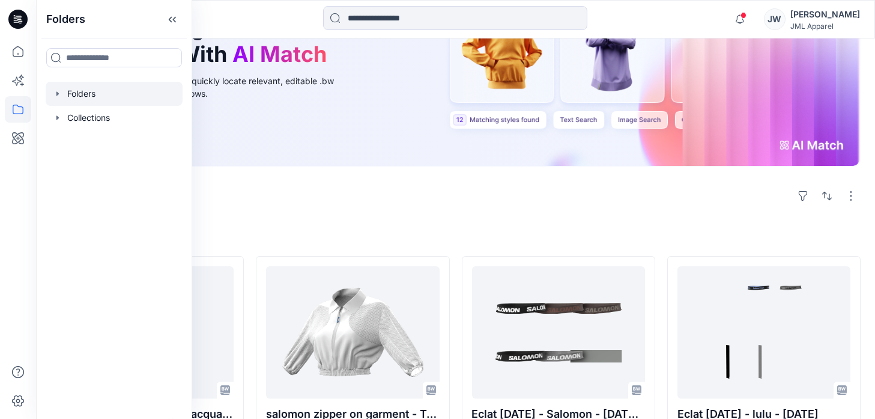
click at [92, 97] on div at bounding box center [114, 94] width 137 height 24
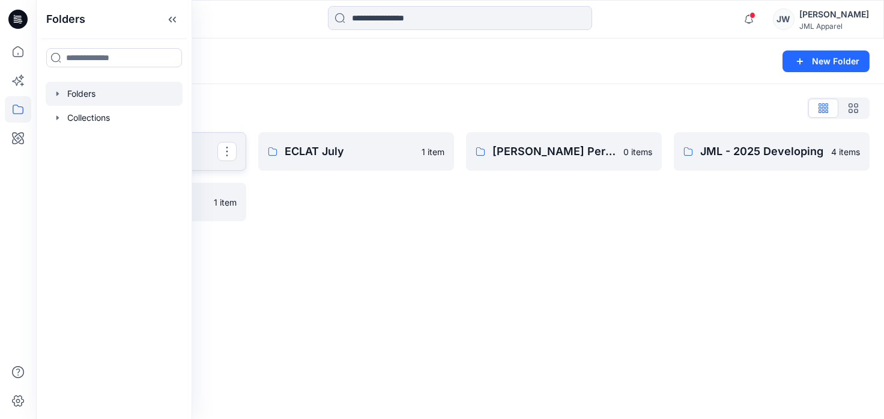
click at [207, 158] on p "2025 Q4" at bounding box center [147, 151] width 141 height 17
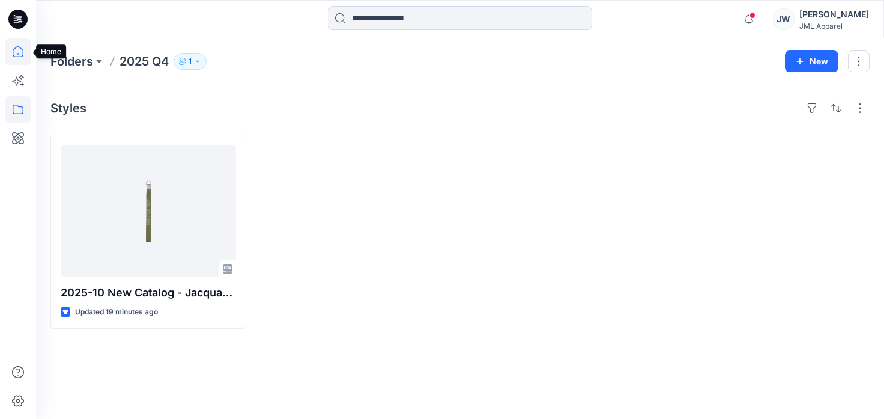
click at [13, 53] on icon at bounding box center [18, 51] width 11 height 11
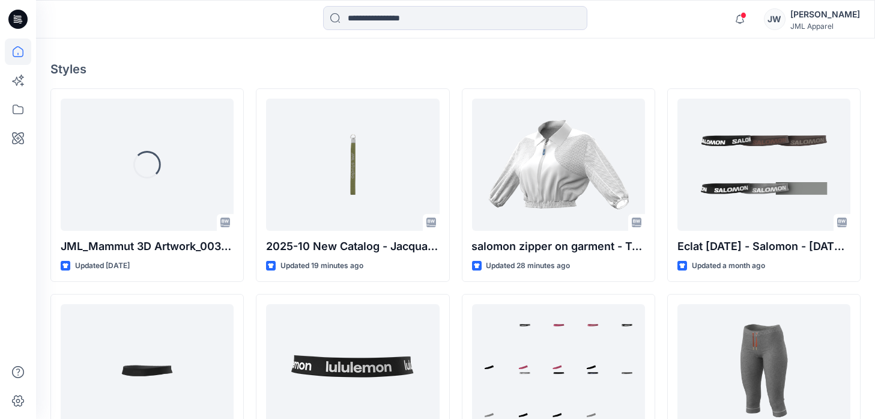
scroll to position [420, 0]
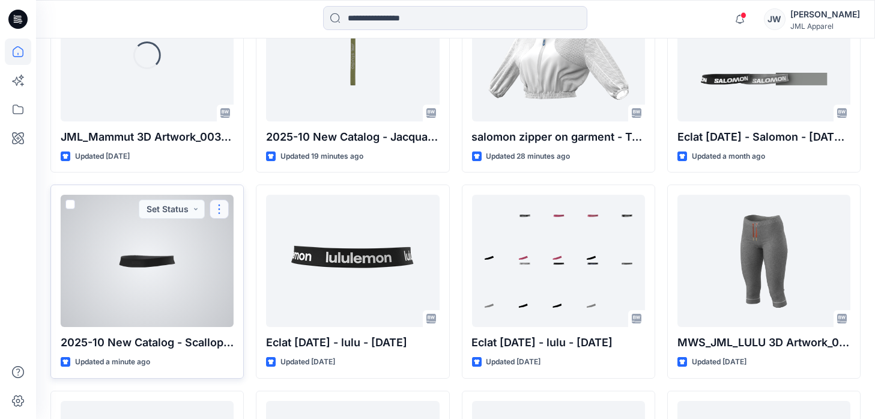
click at [216, 207] on button "button" at bounding box center [219, 208] width 19 height 19
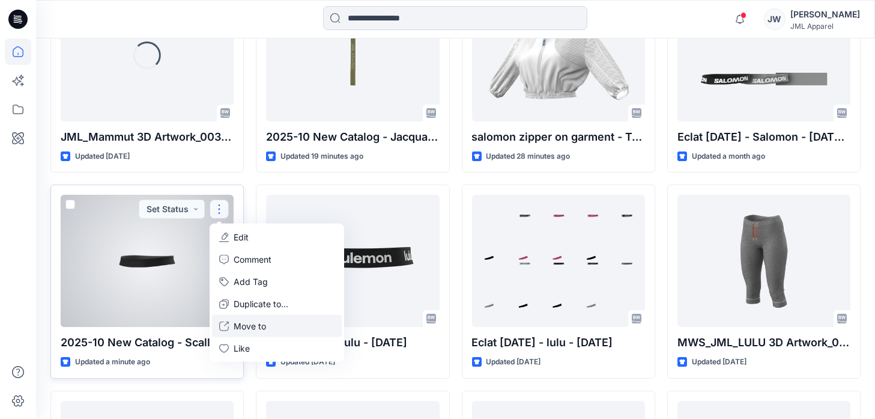
click at [250, 328] on p "Move to" at bounding box center [250, 325] width 32 height 13
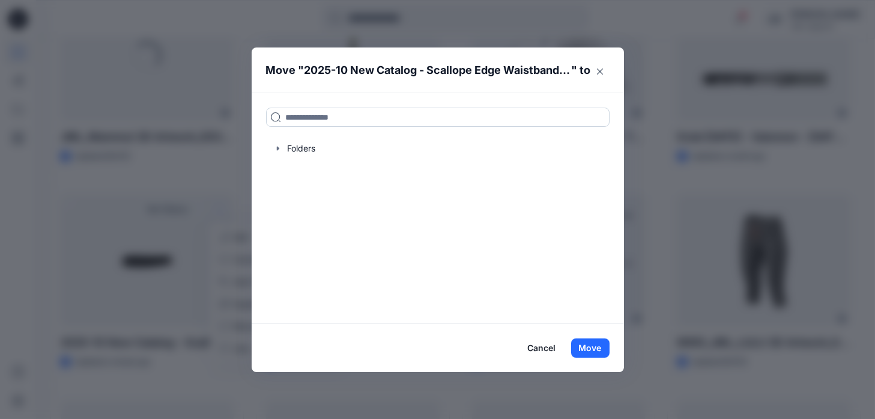
click at [381, 116] on input at bounding box center [437, 116] width 343 height 19
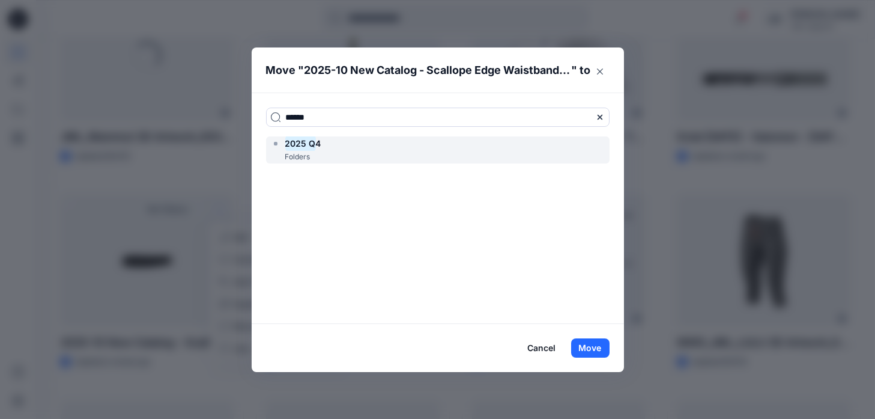
type input "******"
click at [313, 144] on mark "2025 Q" at bounding box center [300, 143] width 31 height 16
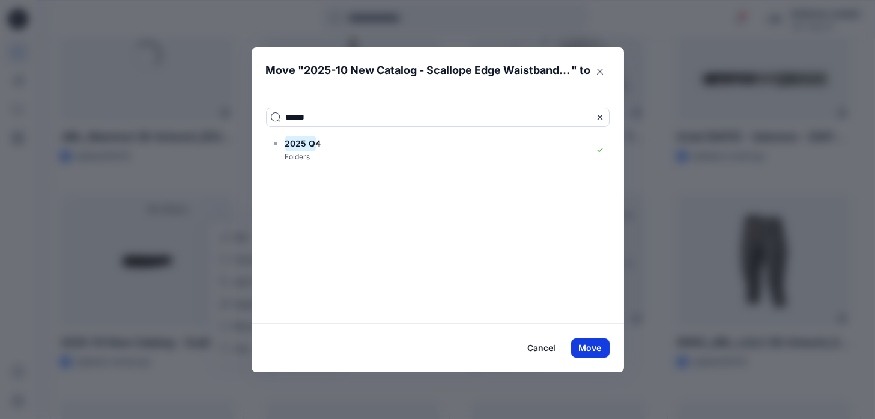
click at [600, 348] on button "Move" at bounding box center [590, 347] width 38 height 19
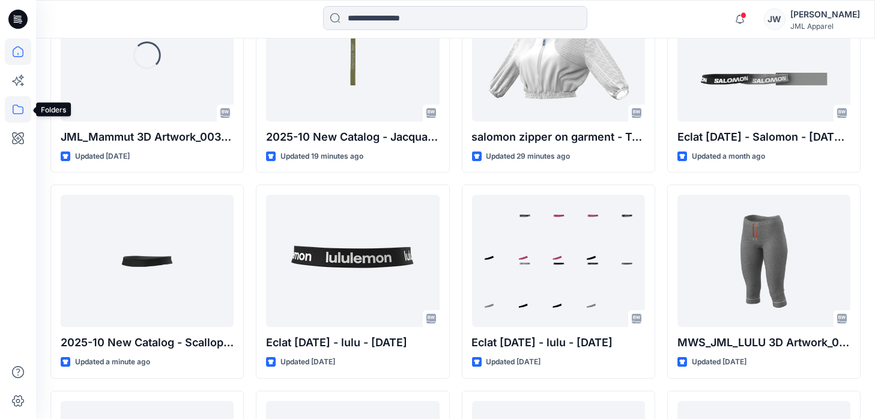
click at [20, 115] on icon at bounding box center [18, 109] width 26 height 26
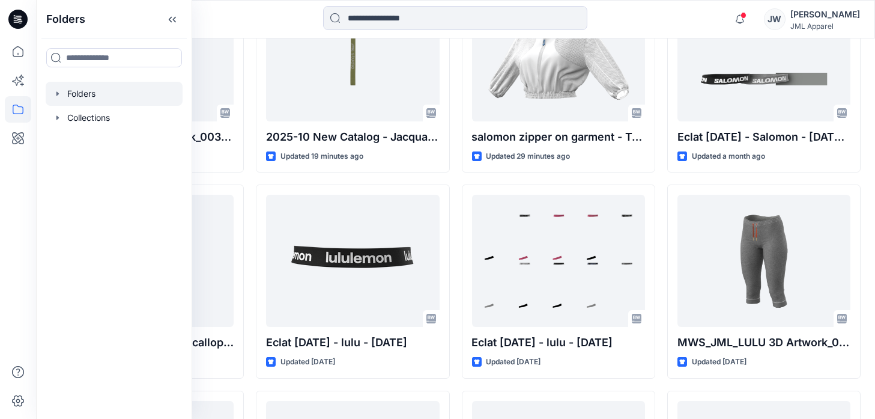
click at [76, 94] on div at bounding box center [114, 94] width 137 height 24
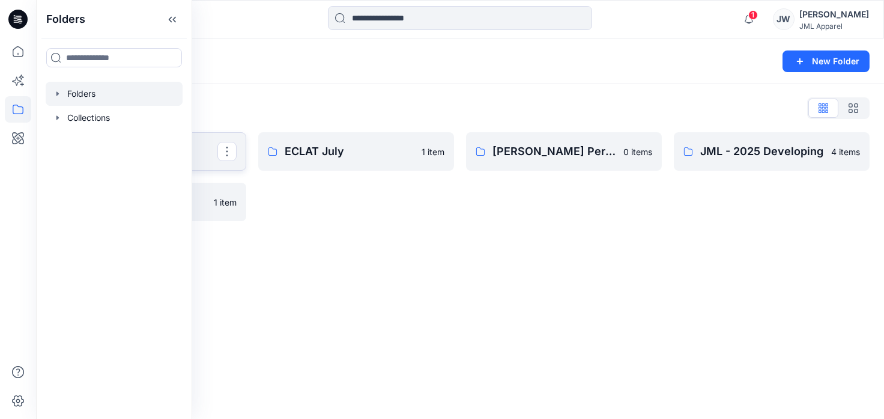
click at [203, 151] on p "2025 Q4" at bounding box center [147, 151] width 141 height 17
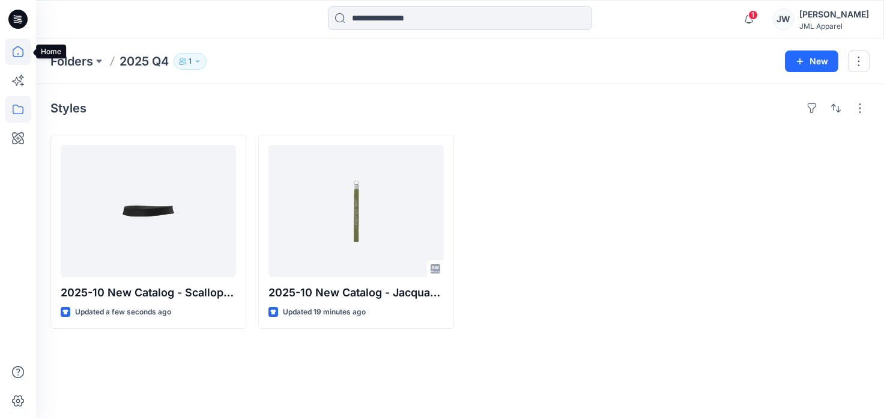
click at [16, 55] on icon at bounding box center [18, 51] width 26 height 26
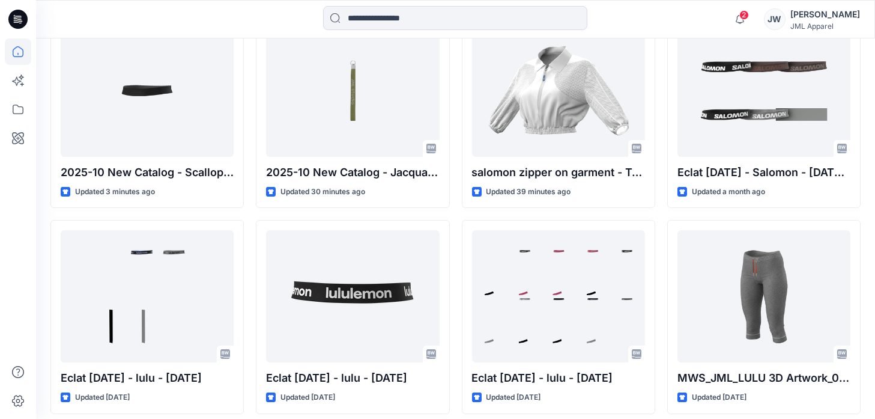
scroll to position [384, 0]
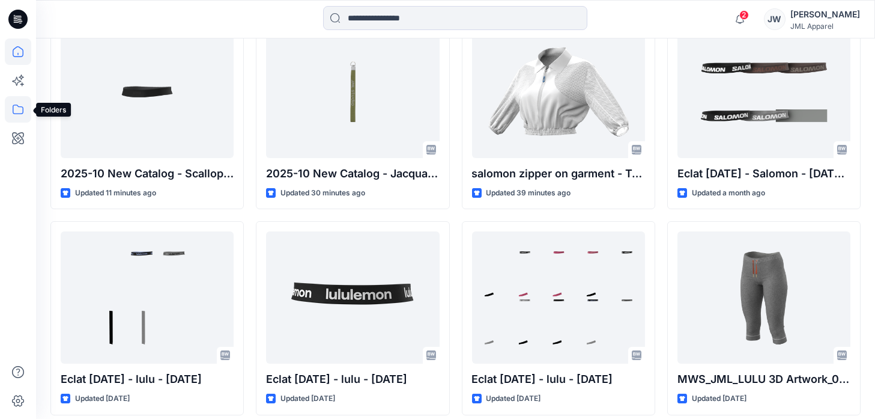
click at [20, 107] on icon at bounding box center [18, 109] width 26 height 26
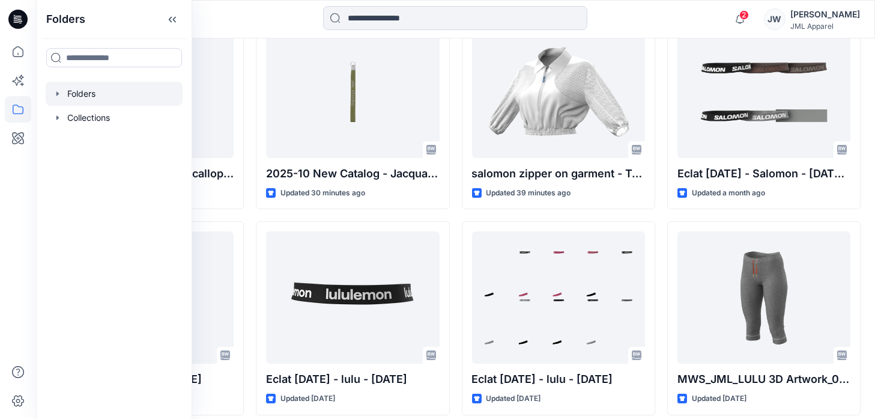
click at [88, 97] on div at bounding box center [114, 94] width 137 height 24
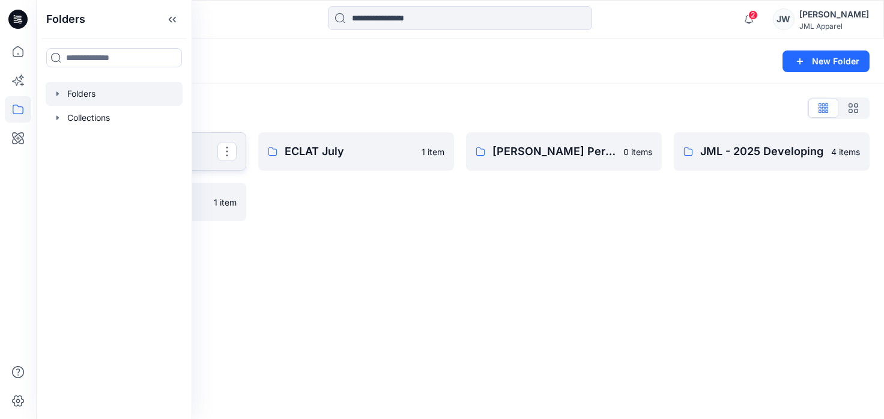
click at [210, 153] on p "2025 Q4" at bounding box center [147, 151] width 141 height 17
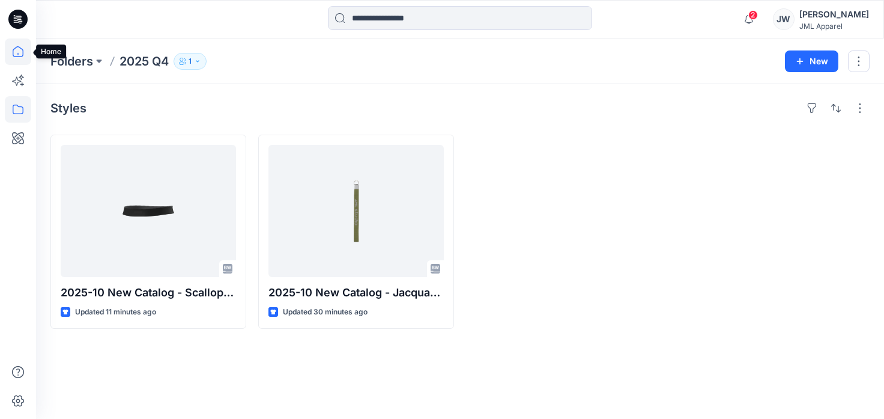
click at [16, 50] on icon at bounding box center [18, 51] width 26 height 26
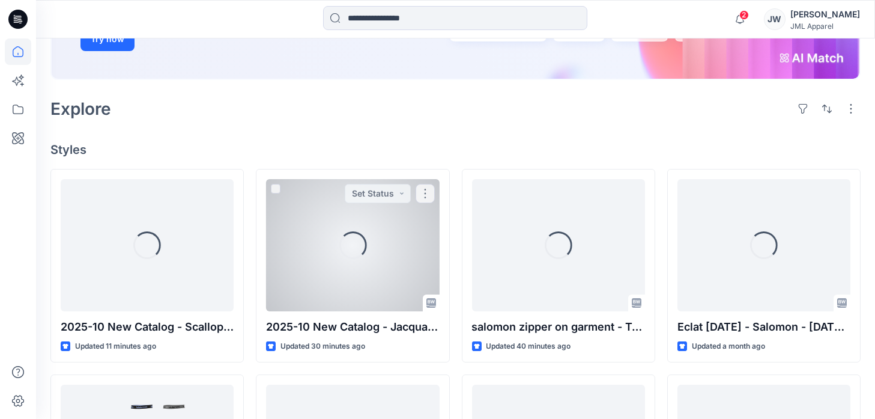
scroll to position [240, 0]
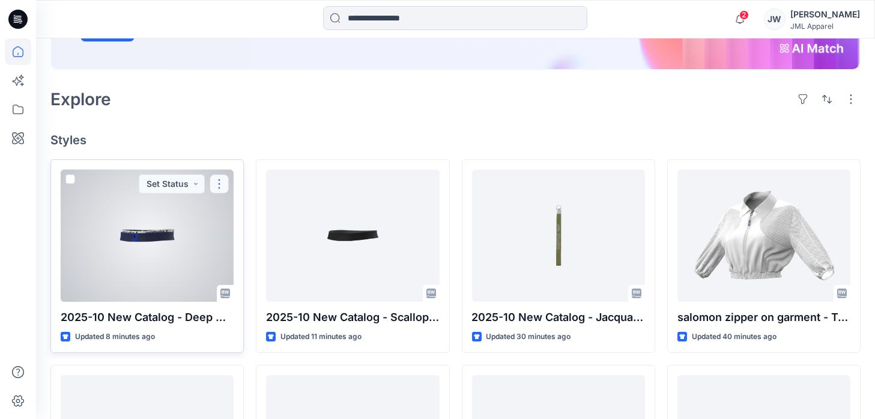
click at [217, 182] on button "button" at bounding box center [219, 183] width 19 height 19
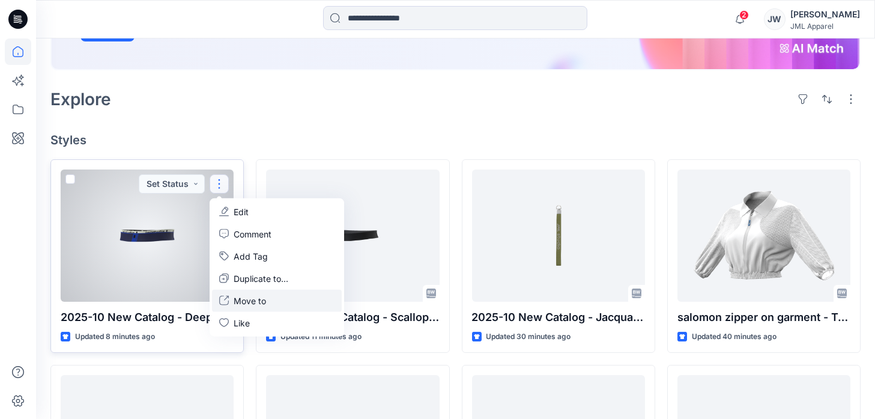
click at [253, 300] on p "Move to" at bounding box center [250, 300] width 32 height 13
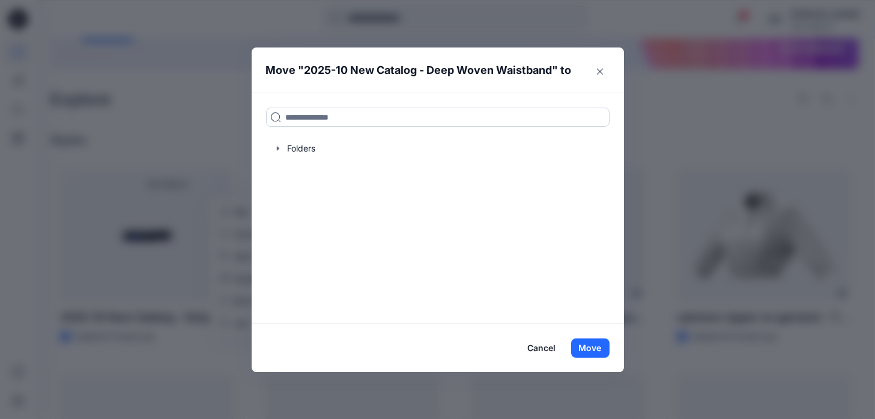
click at [315, 116] on input at bounding box center [437, 116] width 343 height 19
type input "******"
click at [593, 342] on button "Move" at bounding box center [590, 347] width 38 height 19
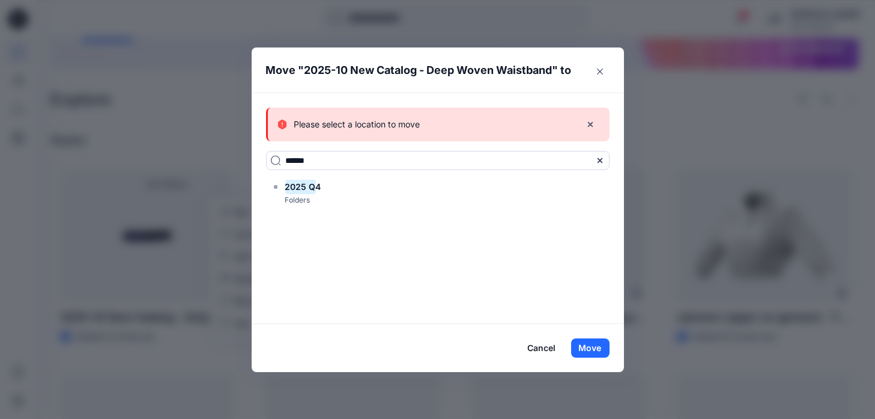
click at [337, 192] on div "2025 Q 4 Folders" at bounding box center [437, 193] width 343 height 27
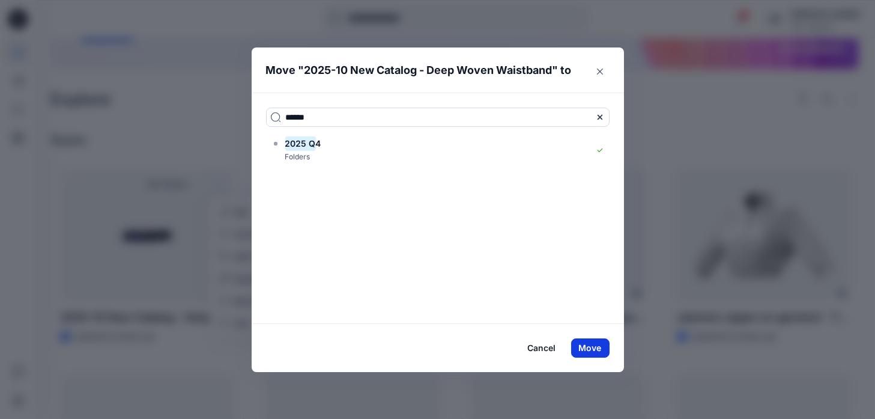
click at [594, 348] on button "Move" at bounding box center [590, 347] width 38 height 19
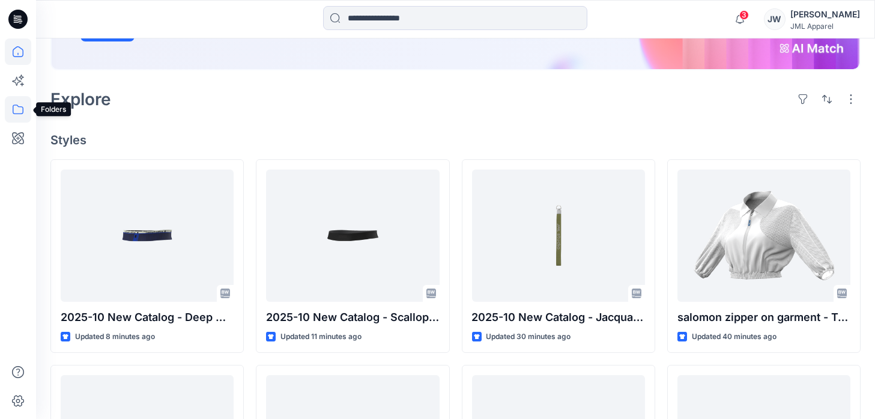
click at [18, 112] on icon at bounding box center [18, 109] width 26 height 26
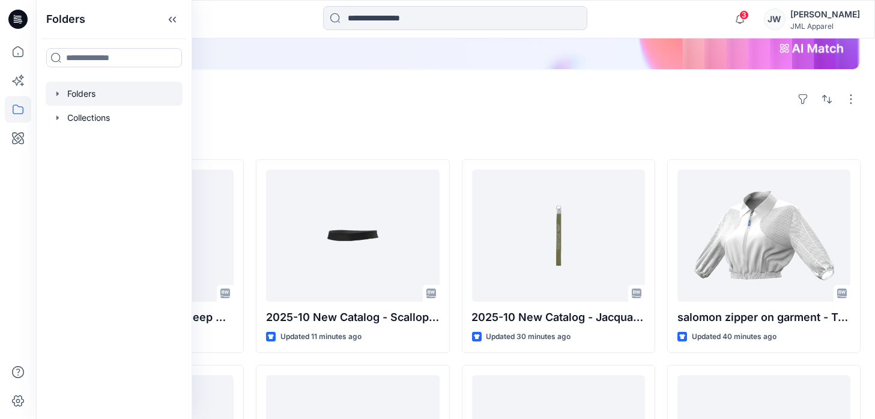
click at [92, 93] on div at bounding box center [114, 94] width 137 height 24
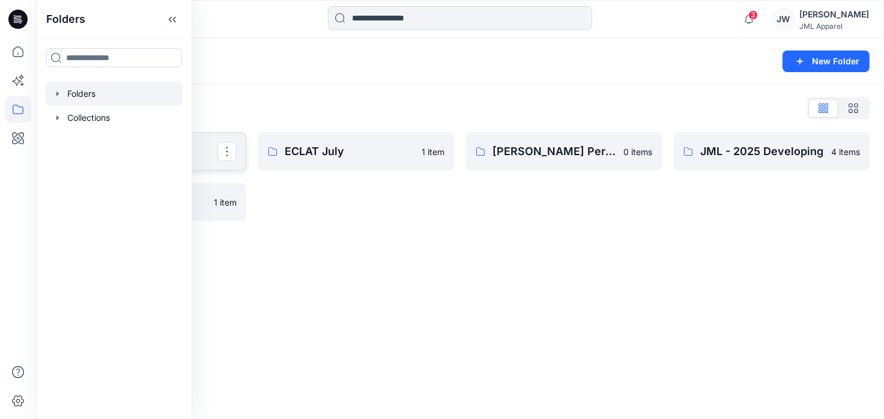
click at [205, 153] on p "2025 Q4" at bounding box center [147, 151] width 141 height 17
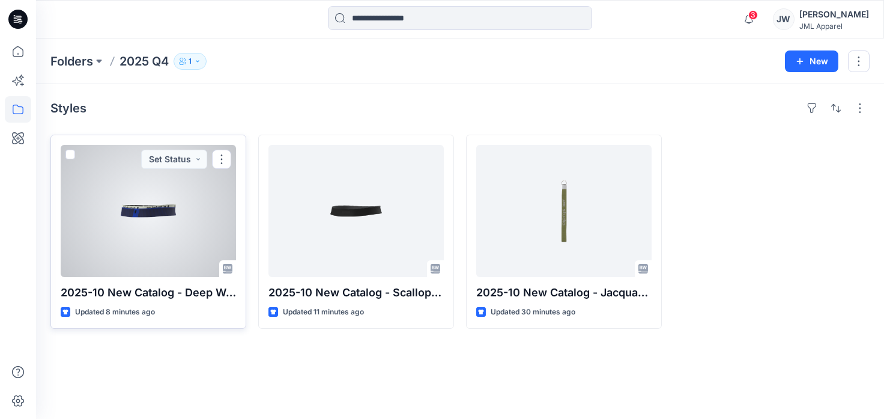
click at [148, 208] on div at bounding box center [148, 211] width 175 height 132
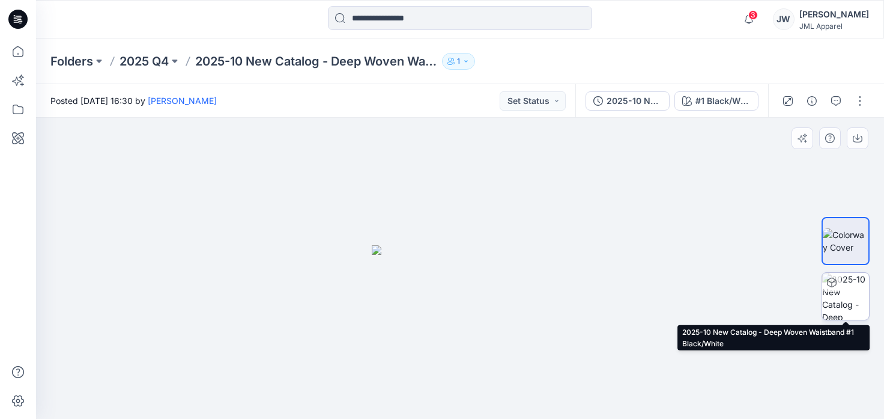
click at [834, 301] on img at bounding box center [845, 296] width 47 height 47
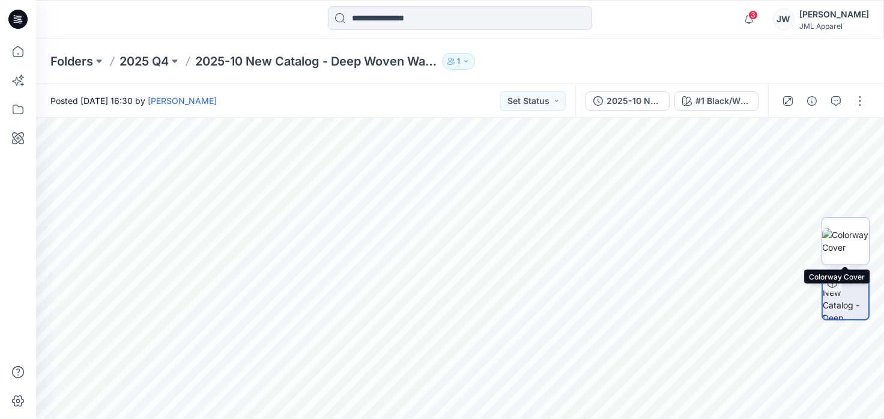
click at [839, 240] on img at bounding box center [845, 240] width 47 height 25
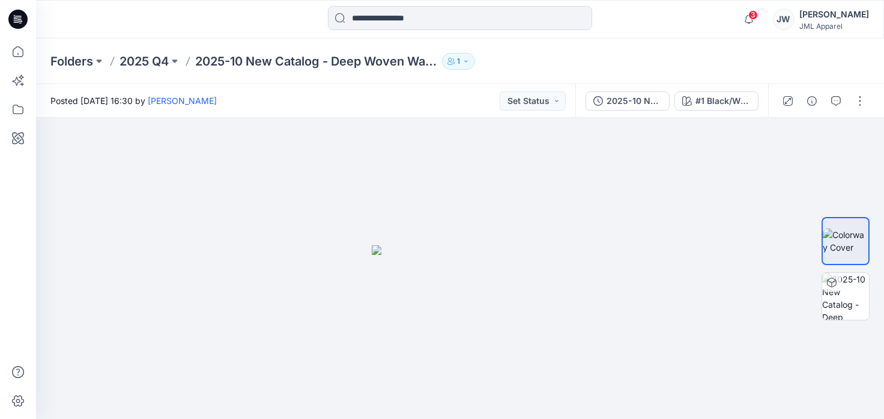
click at [460, 63] on p "1" at bounding box center [458, 61] width 3 height 13
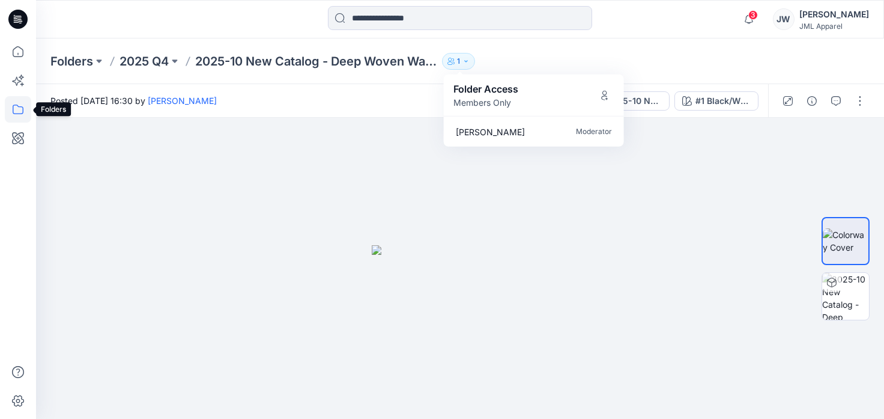
click at [17, 108] on icon at bounding box center [18, 109] width 26 height 26
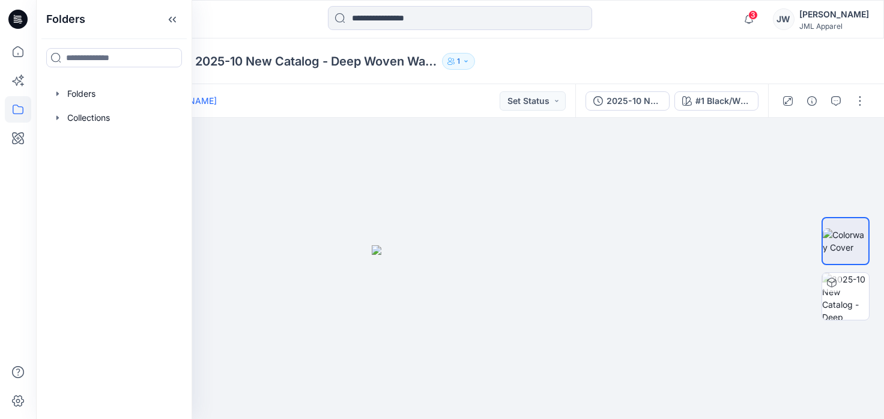
click at [470, 59] on icon "button" at bounding box center [465, 61] width 7 height 7
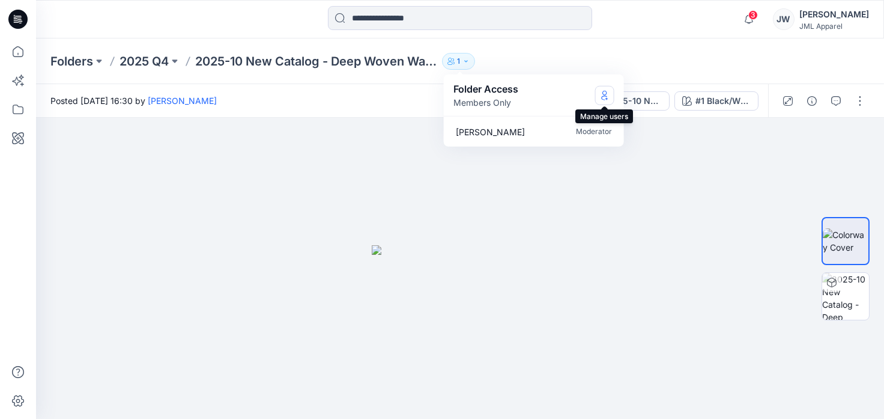
click at [606, 94] on icon "Manage Users" at bounding box center [605, 95] width 10 height 10
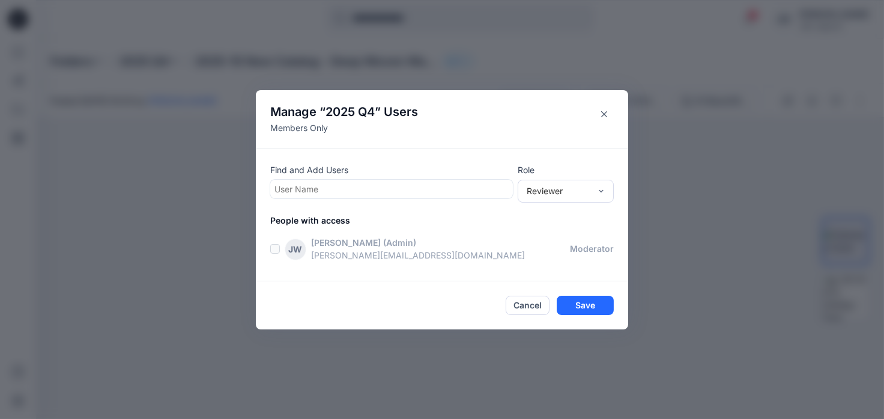
click at [327, 190] on div at bounding box center [391, 188] width 234 height 15
type input "*"
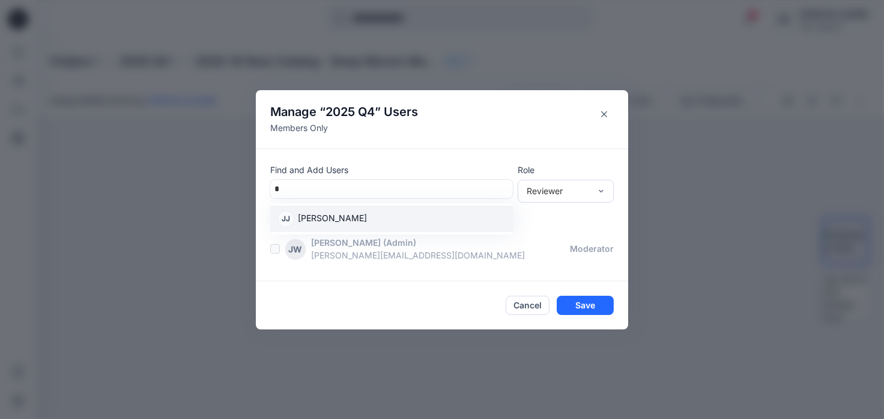
click at [333, 217] on p "Jenny Jiang" at bounding box center [332, 219] width 69 height 16
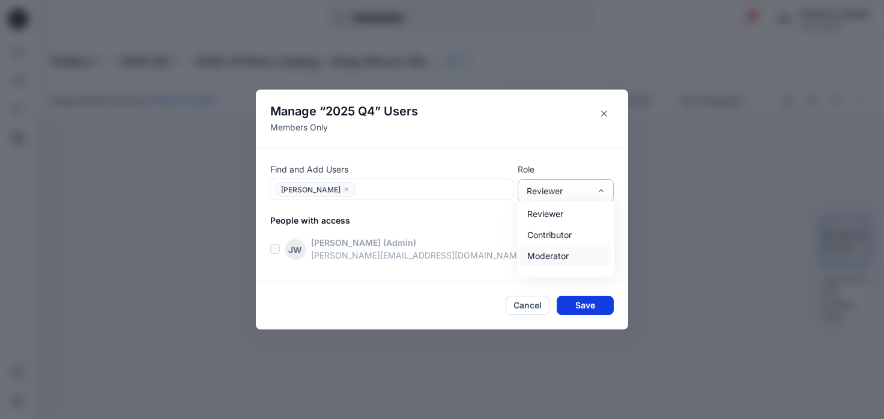
click at [581, 306] on button "Save" at bounding box center [585, 304] width 57 height 19
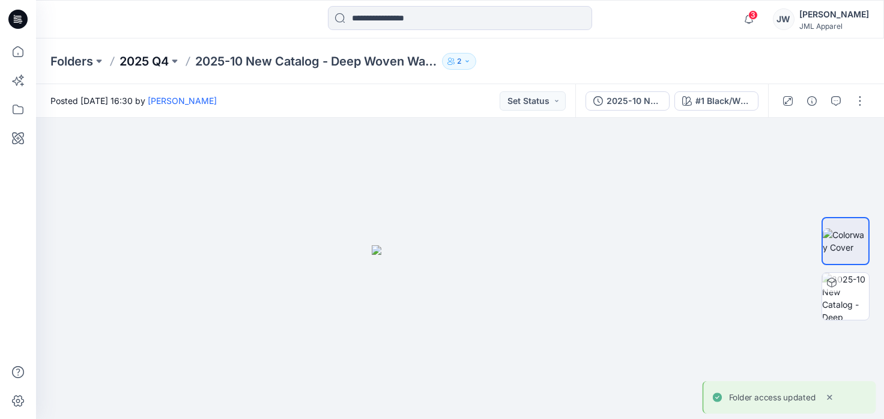
click at [156, 62] on p "2025 Q4" at bounding box center [143, 61] width 49 height 17
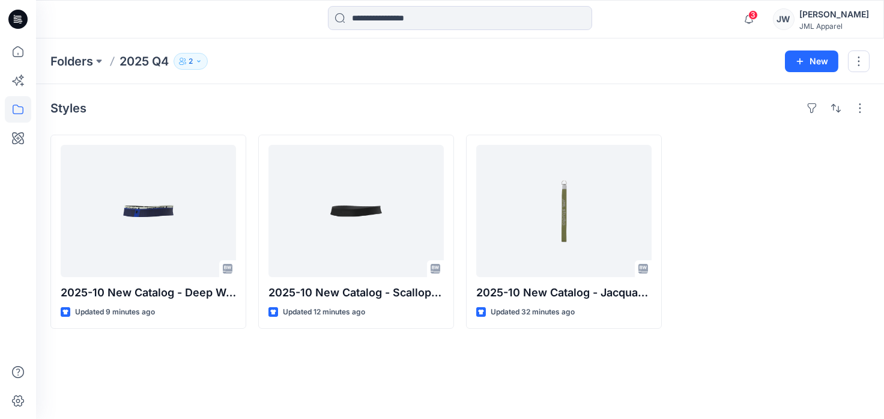
click at [201, 58] on icon "button" at bounding box center [198, 61] width 7 height 7
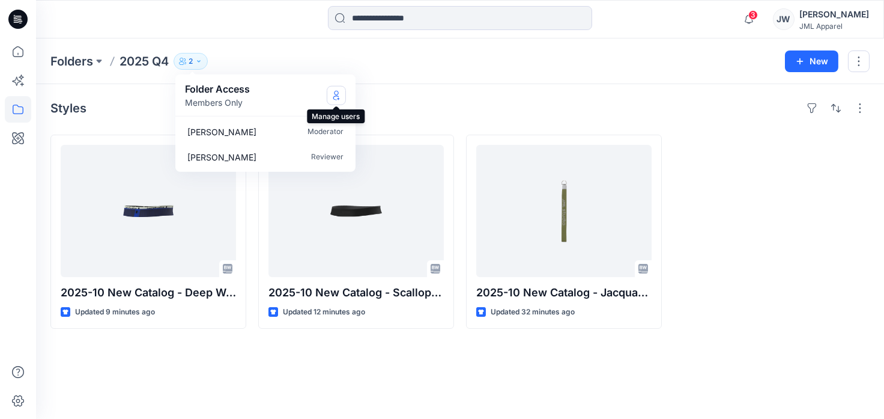
click at [338, 97] on icon "Manage Users" at bounding box center [336, 95] width 5 height 10
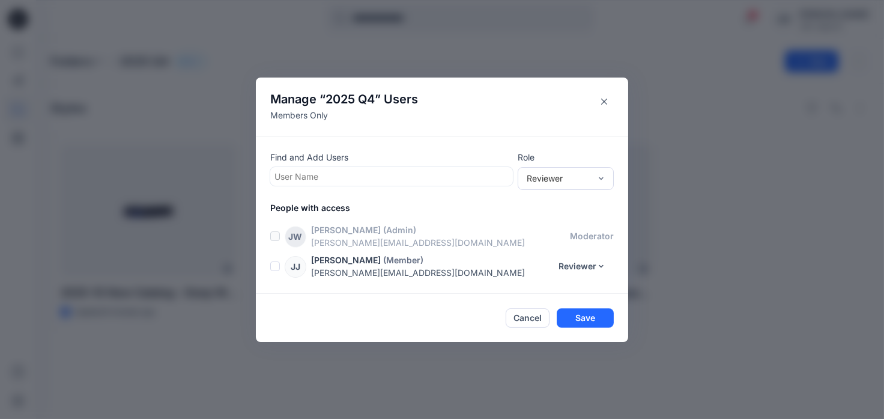
click at [342, 180] on div at bounding box center [391, 176] width 234 height 15
type input "*"
click at [533, 318] on button "Cancel" at bounding box center [528, 317] width 44 height 19
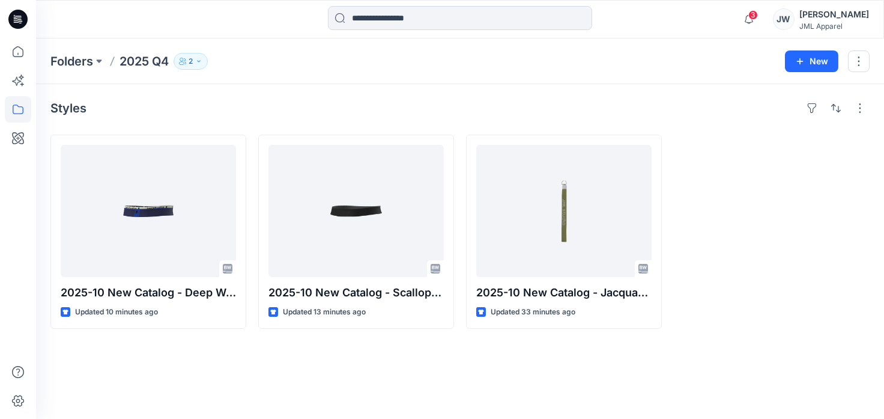
click at [19, 15] on icon at bounding box center [17, 19] width 19 height 19
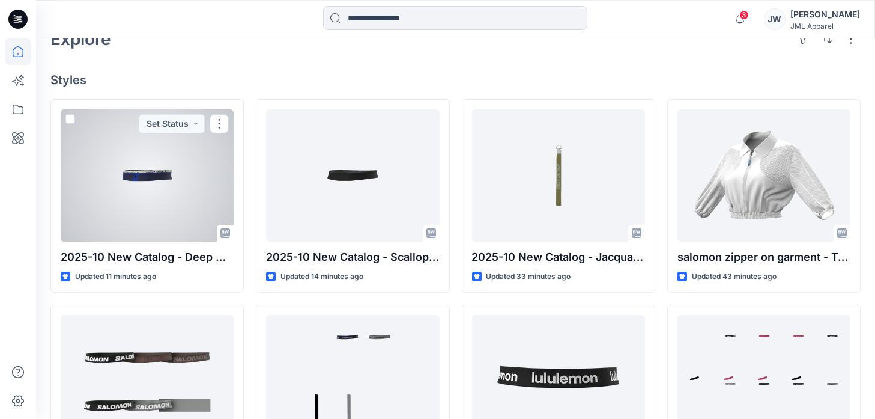
scroll to position [60, 0]
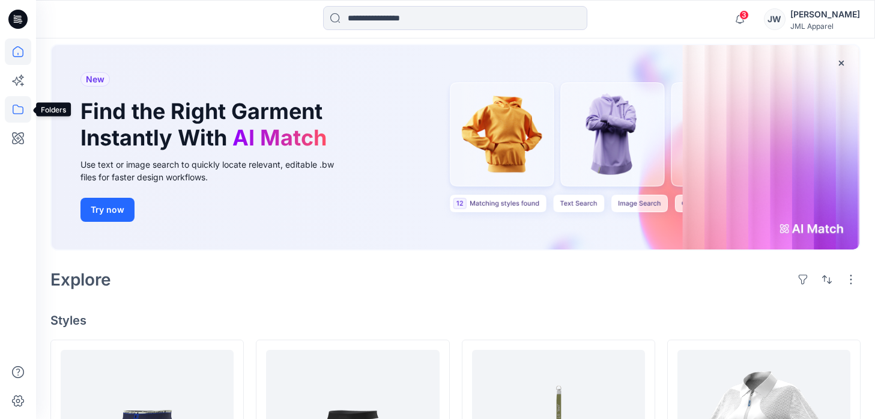
click at [19, 108] on icon at bounding box center [18, 109] width 26 height 26
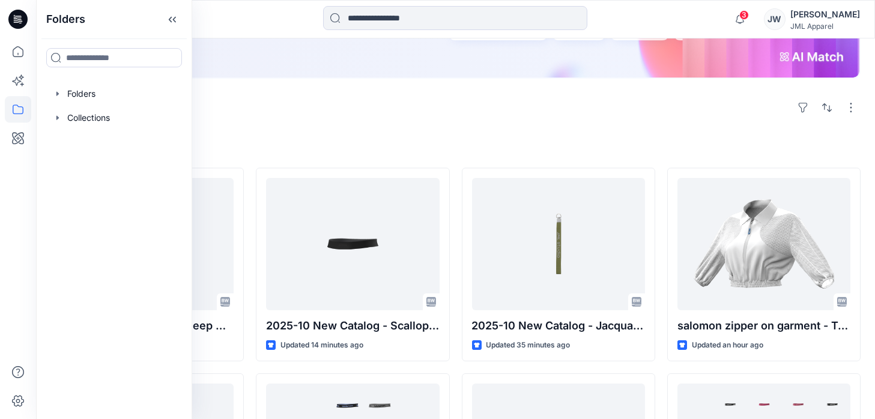
scroll to position [240, 0]
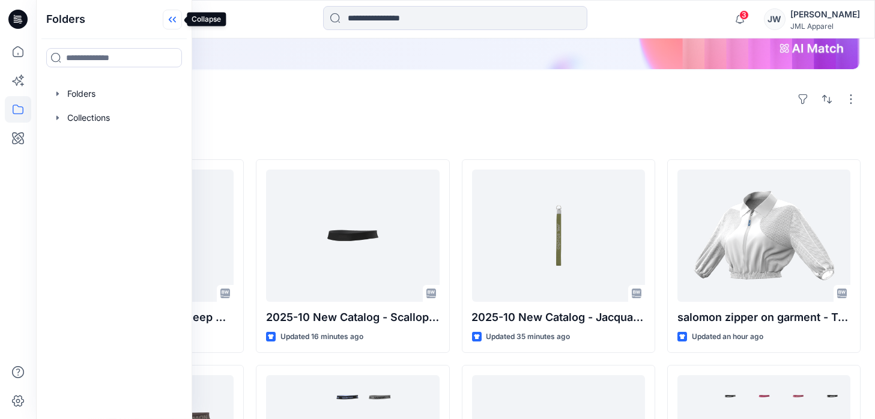
click at [172, 19] on icon at bounding box center [172, 20] width 19 height 20
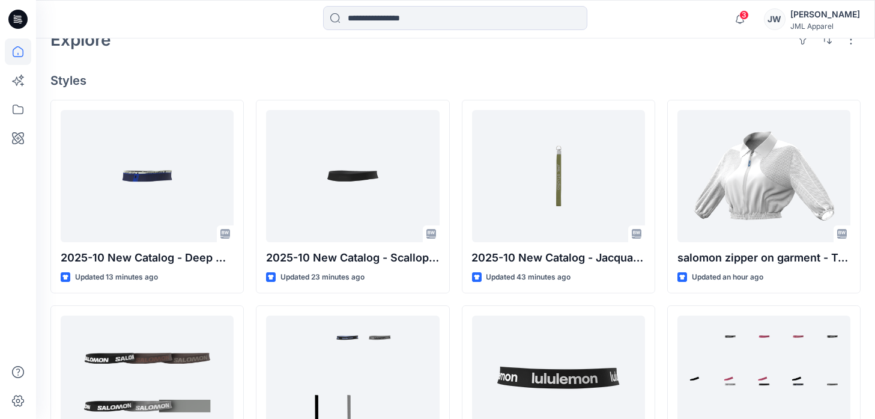
scroll to position [300, 0]
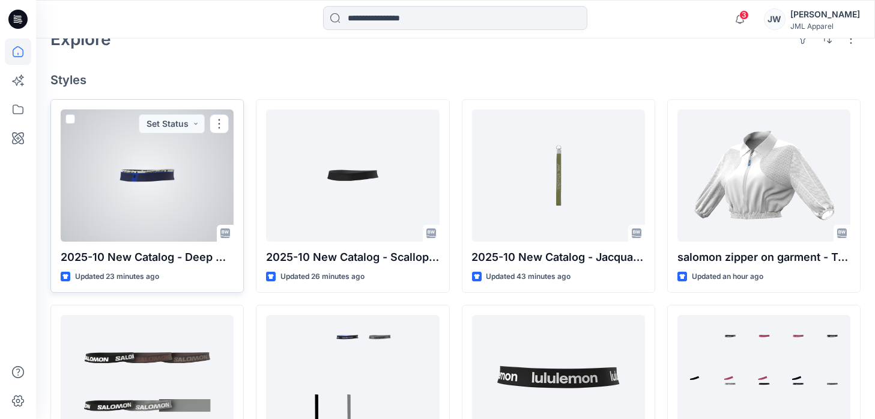
click at [150, 196] on div at bounding box center [147, 175] width 173 height 132
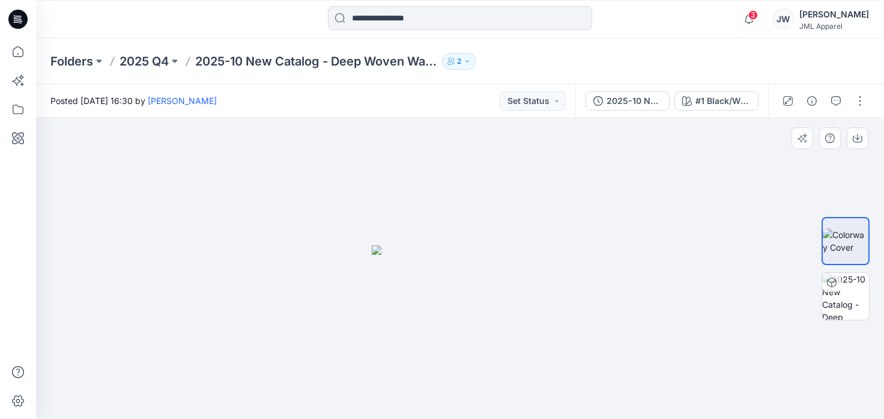
click at [428, 265] on img at bounding box center [460, 332] width 177 height 174
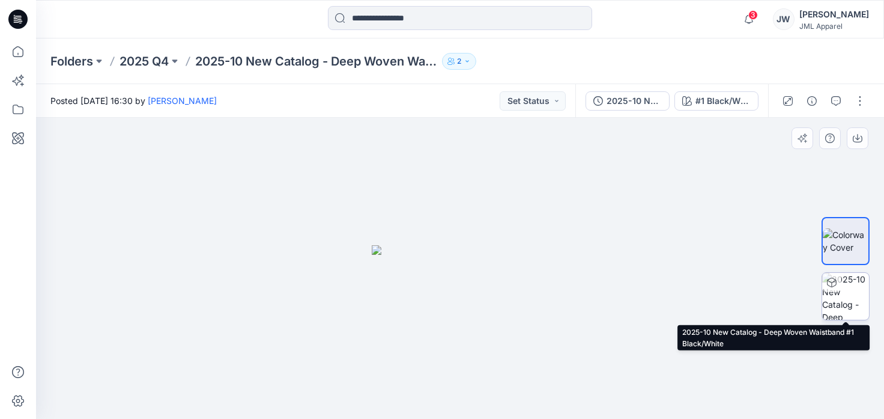
click at [846, 291] on img at bounding box center [845, 296] width 47 height 47
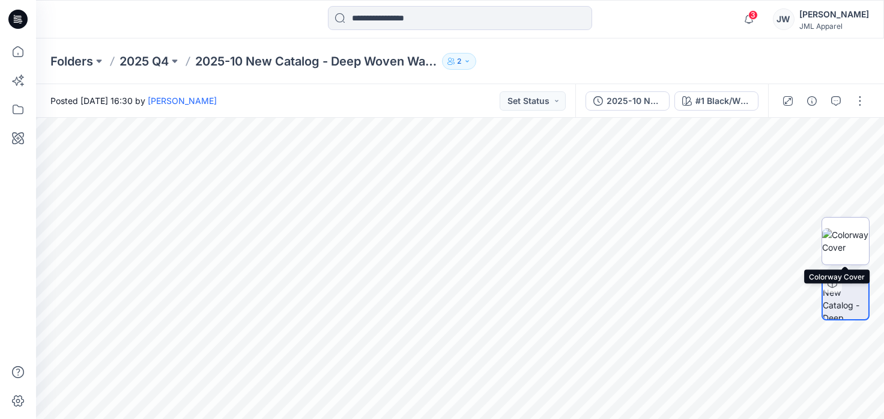
click at [838, 229] on img at bounding box center [845, 240] width 47 height 25
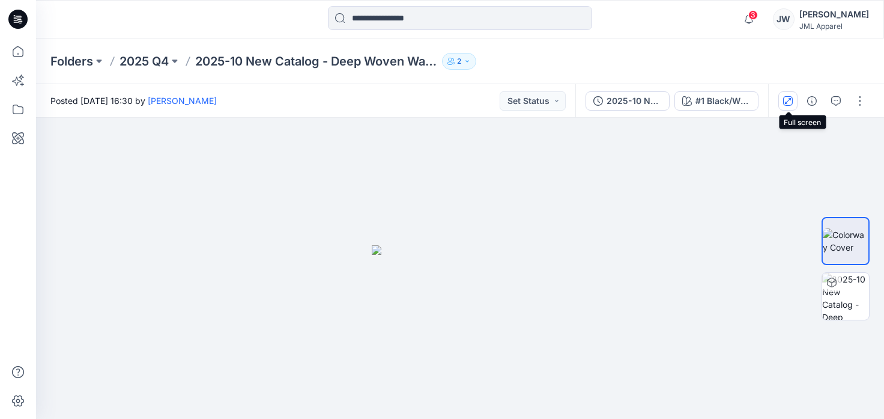
click at [785, 103] on icon "button" at bounding box center [788, 101] width 10 height 10
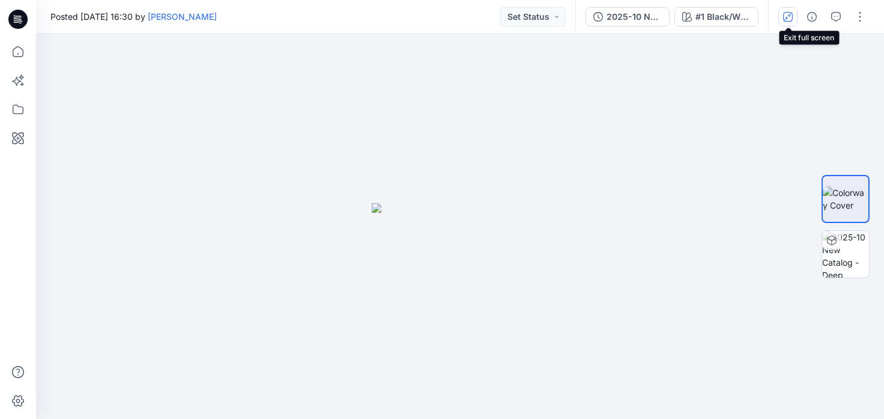
click at [791, 16] on icon "button" at bounding box center [788, 17] width 10 height 10
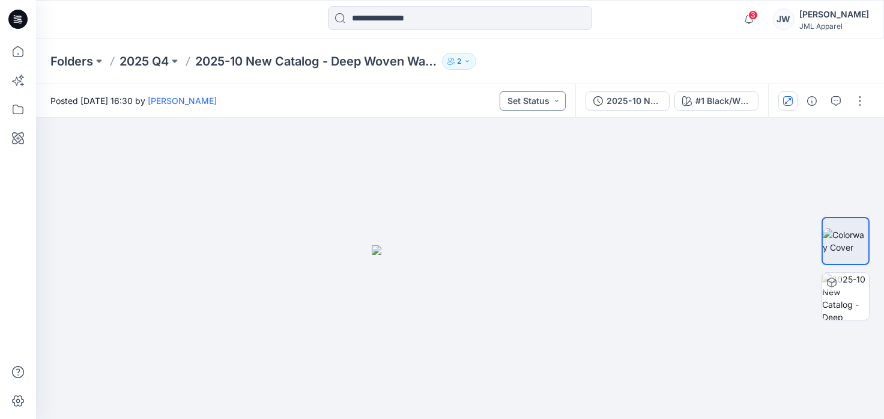
click at [544, 101] on button "Set Status" at bounding box center [533, 100] width 66 height 19
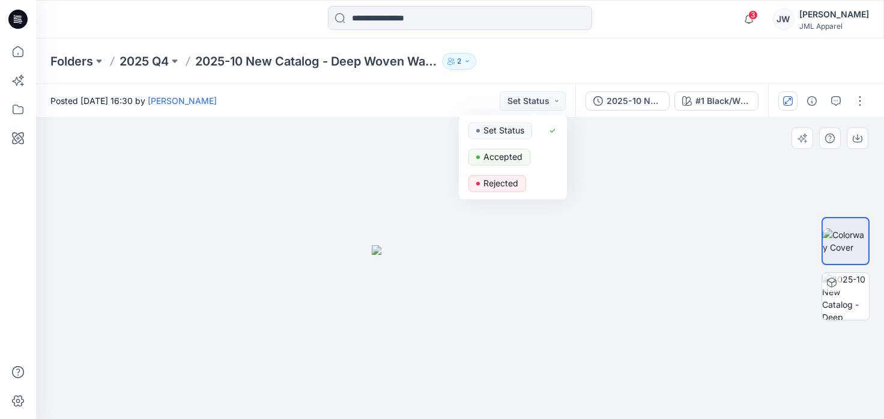
click at [696, 136] on div at bounding box center [460, 268] width 848 height 301
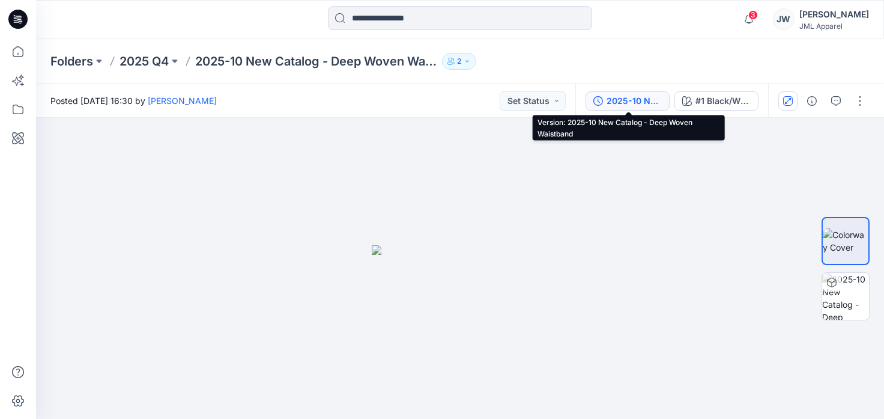
click at [632, 104] on div "2025-10 New Catalog - Deep Woven Waistband" at bounding box center [633, 100] width 55 height 13
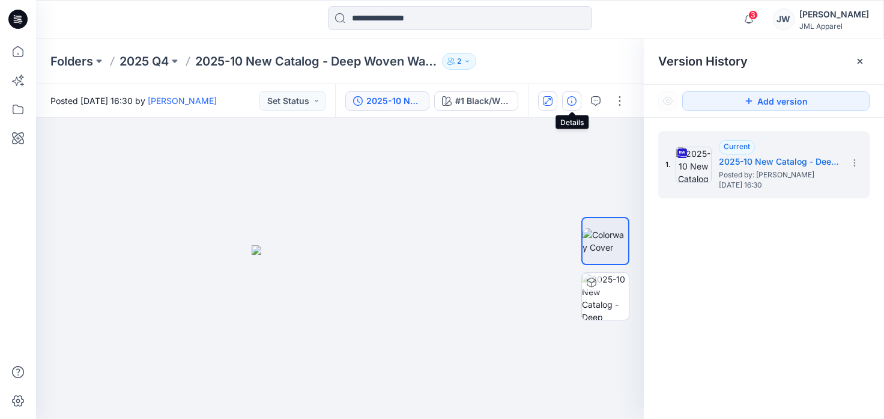
click at [570, 102] on icon "button" at bounding box center [572, 101] width 10 height 10
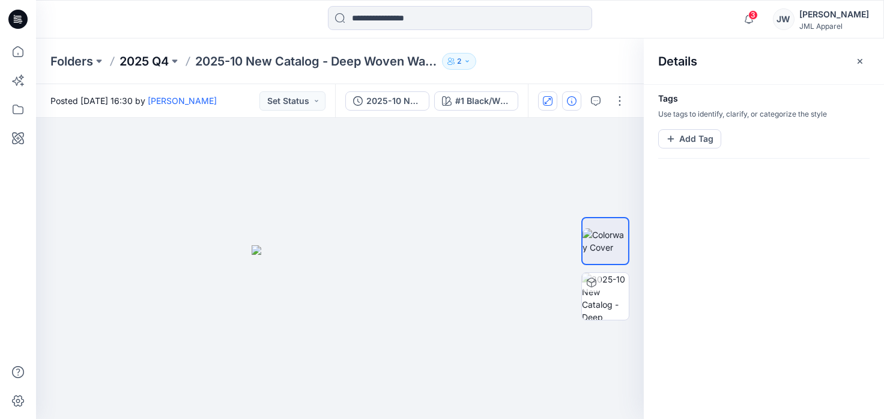
click at [162, 59] on p "2025 Q4" at bounding box center [143, 61] width 49 height 17
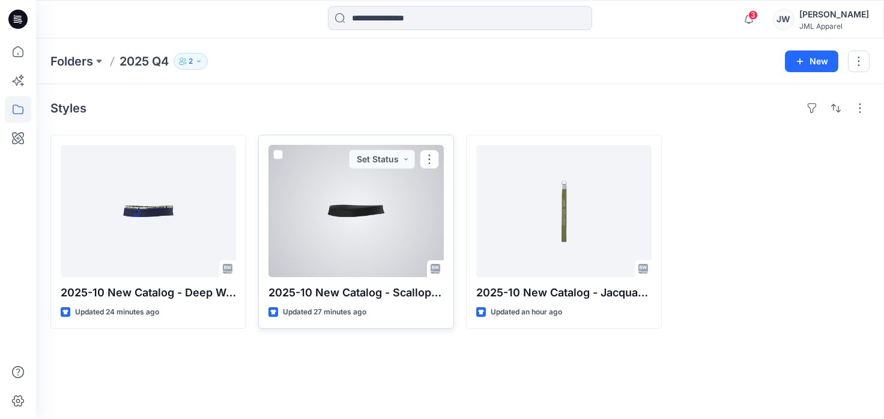
click at [360, 228] on div at bounding box center [355, 211] width 175 height 132
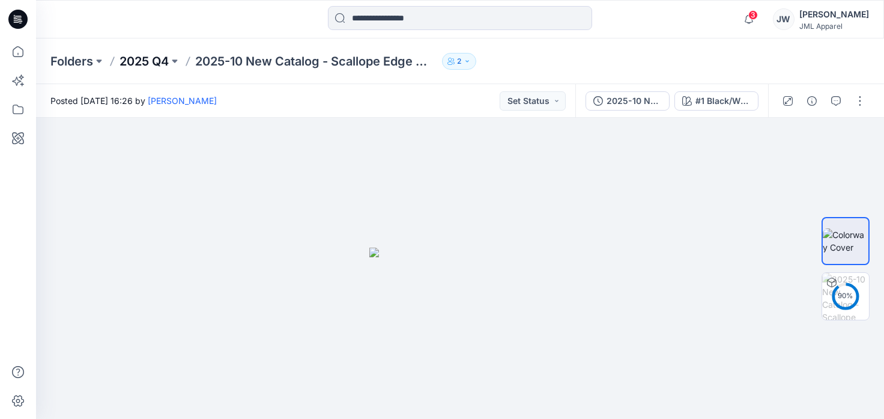
click at [144, 61] on p "2025 Q4" at bounding box center [143, 61] width 49 height 17
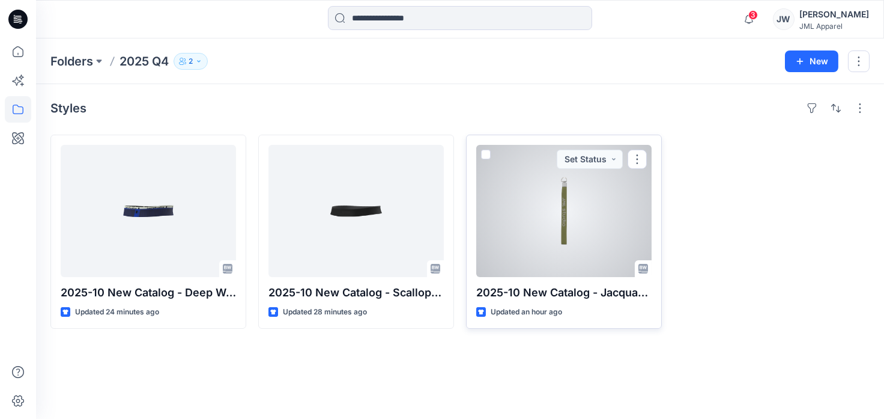
click at [572, 205] on div at bounding box center [563, 211] width 175 height 132
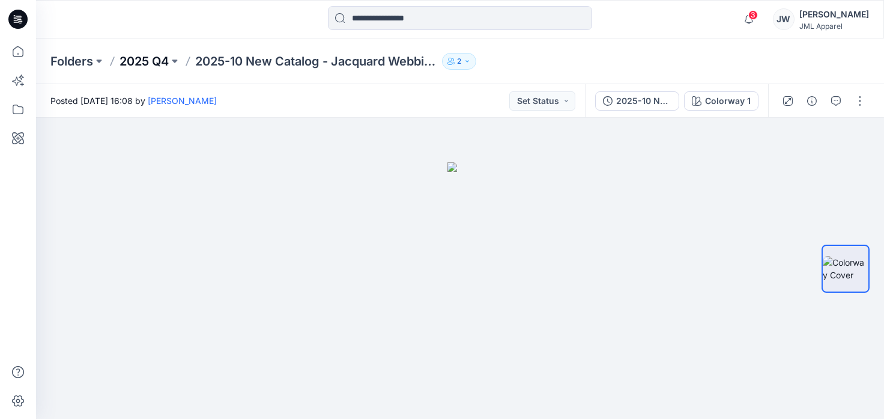
click at [154, 64] on p "2025 Q4" at bounding box center [143, 61] width 49 height 17
